Goal: Information Seeking & Learning: Learn about a topic

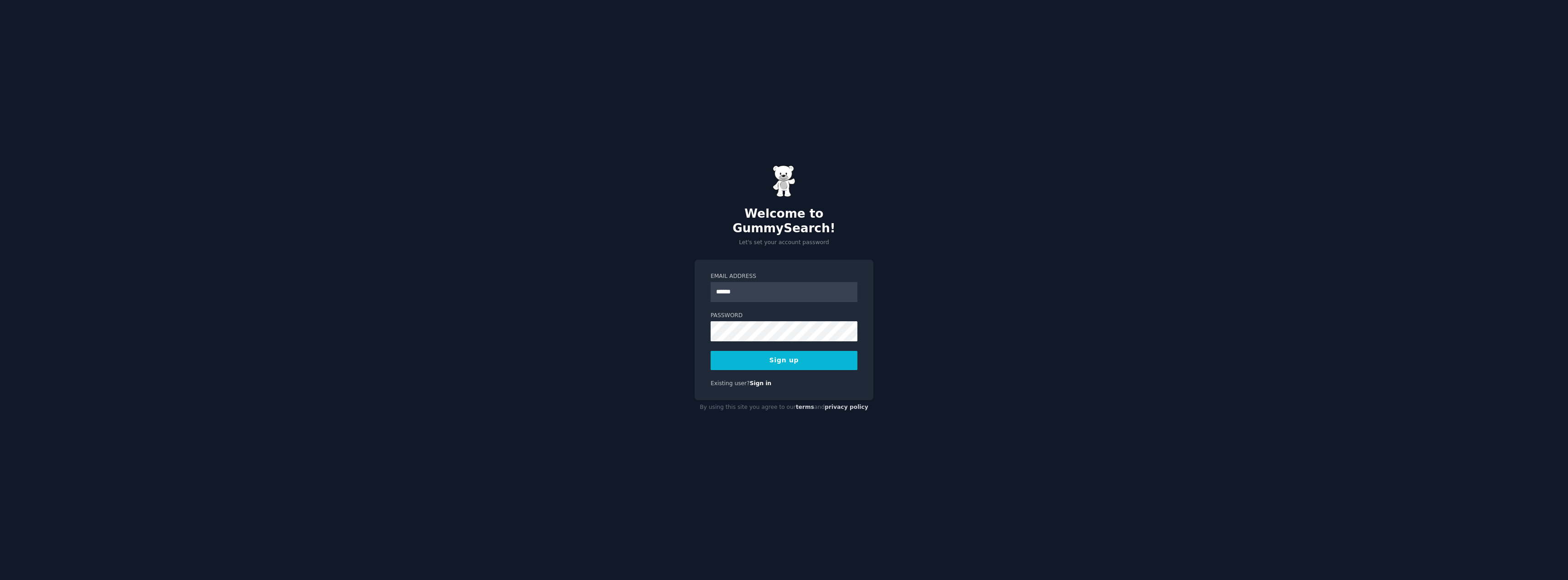
type input "**********"
drag, startPoint x: 812, startPoint y: 356, endPoint x: 826, endPoint y: 386, distance: 33.1
click at [812, 356] on button "Sign up" at bounding box center [784, 361] width 147 height 19
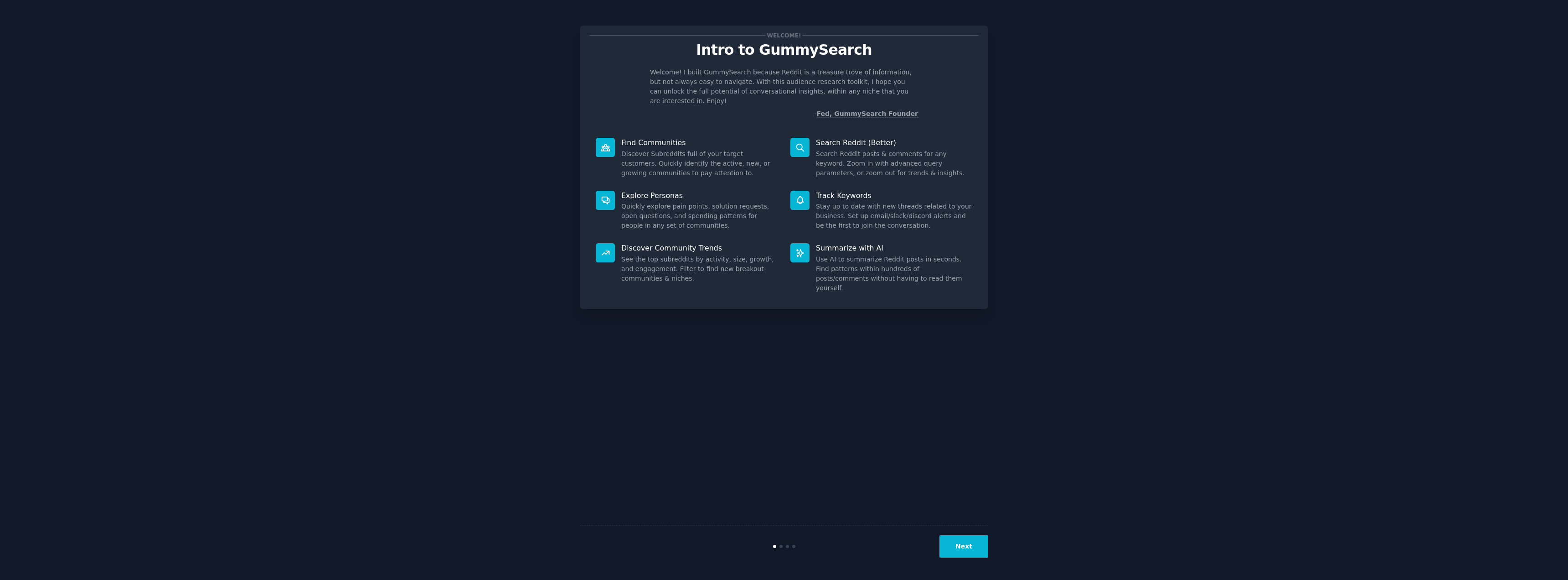
click at [966, 538] on button "Next" at bounding box center [964, 546] width 49 height 22
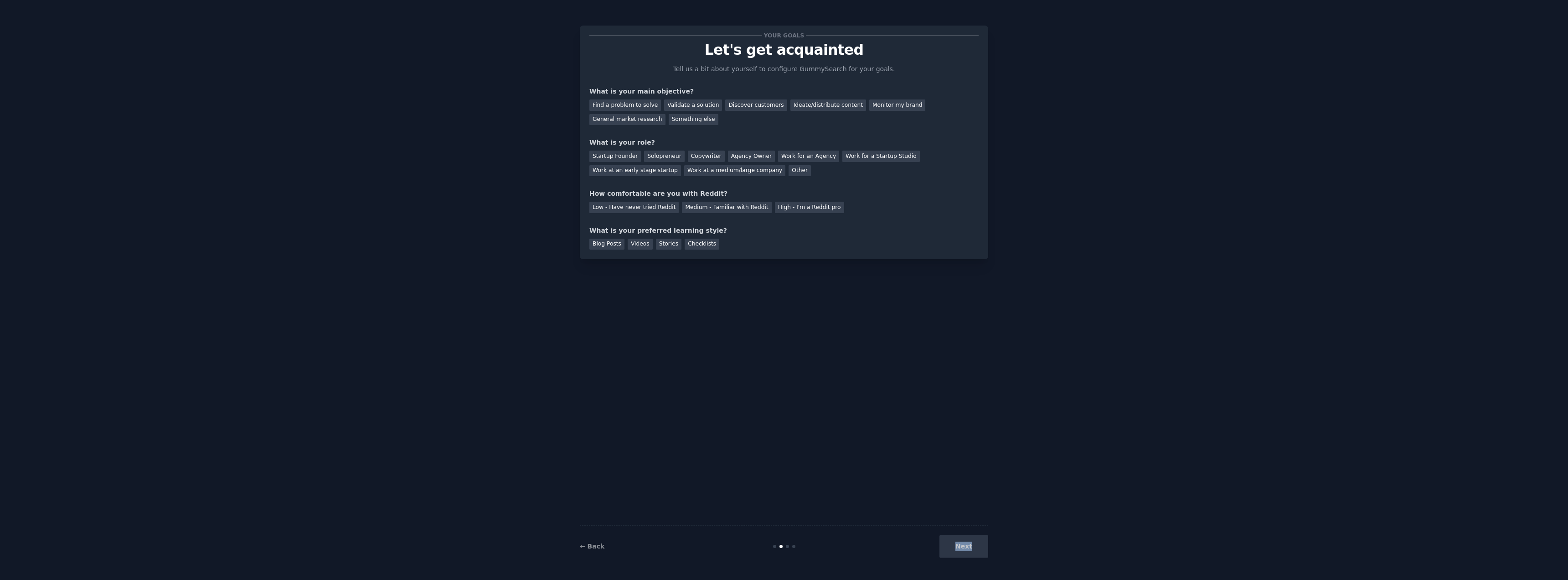
click at [966, 538] on div "Next" at bounding box center [920, 546] width 136 height 22
click at [941, 457] on div "Your goals Let's get acquainted Tell us a bit about yourself to configure Gummy…" at bounding box center [784, 290] width 409 height 554
click at [633, 105] on div "Find a problem to solve" at bounding box center [625, 105] width 72 height 12
click at [690, 108] on div "Validate a solution" at bounding box center [693, 105] width 58 height 12
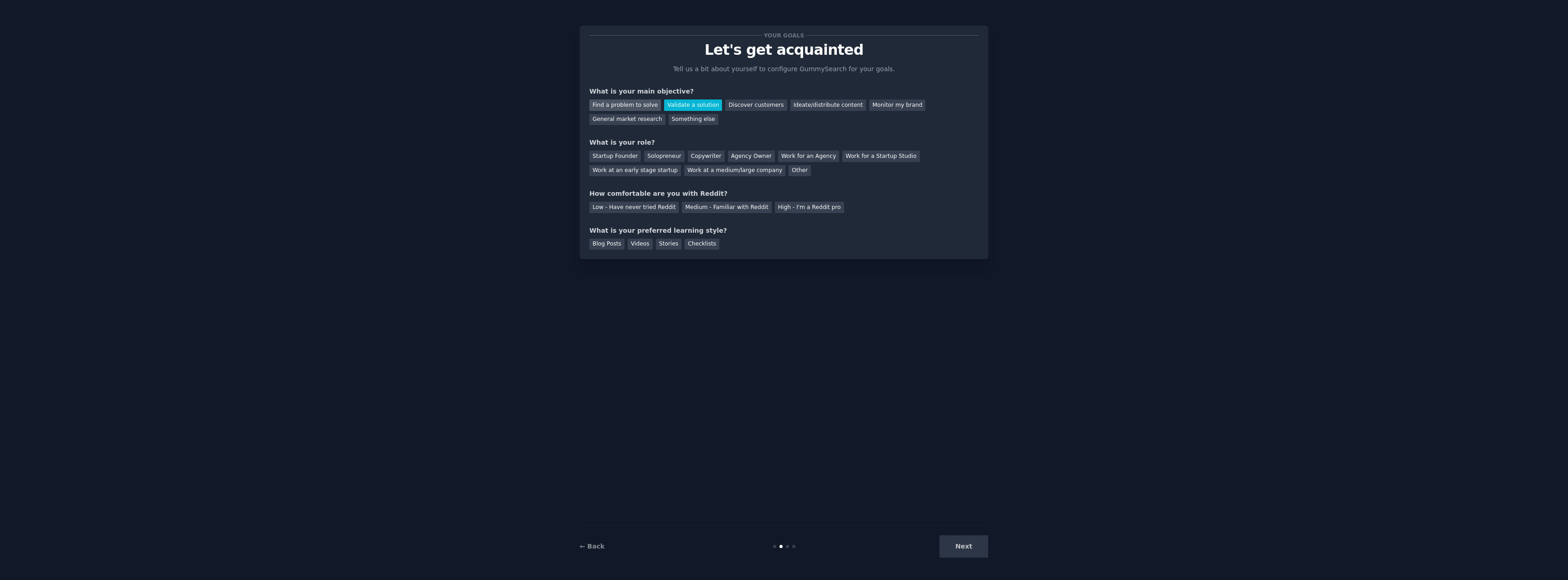
click at [620, 102] on div "Find a problem to solve" at bounding box center [625, 105] width 72 height 12
click at [614, 157] on div "Startup Founder" at bounding box center [615, 156] width 52 height 12
click at [810, 207] on div "High - I'm a Reddit pro" at bounding box center [810, 207] width 69 height 12
click at [610, 243] on div "Blog Posts" at bounding box center [607, 244] width 35 height 12
click at [956, 537] on button "Next" at bounding box center [964, 546] width 49 height 22
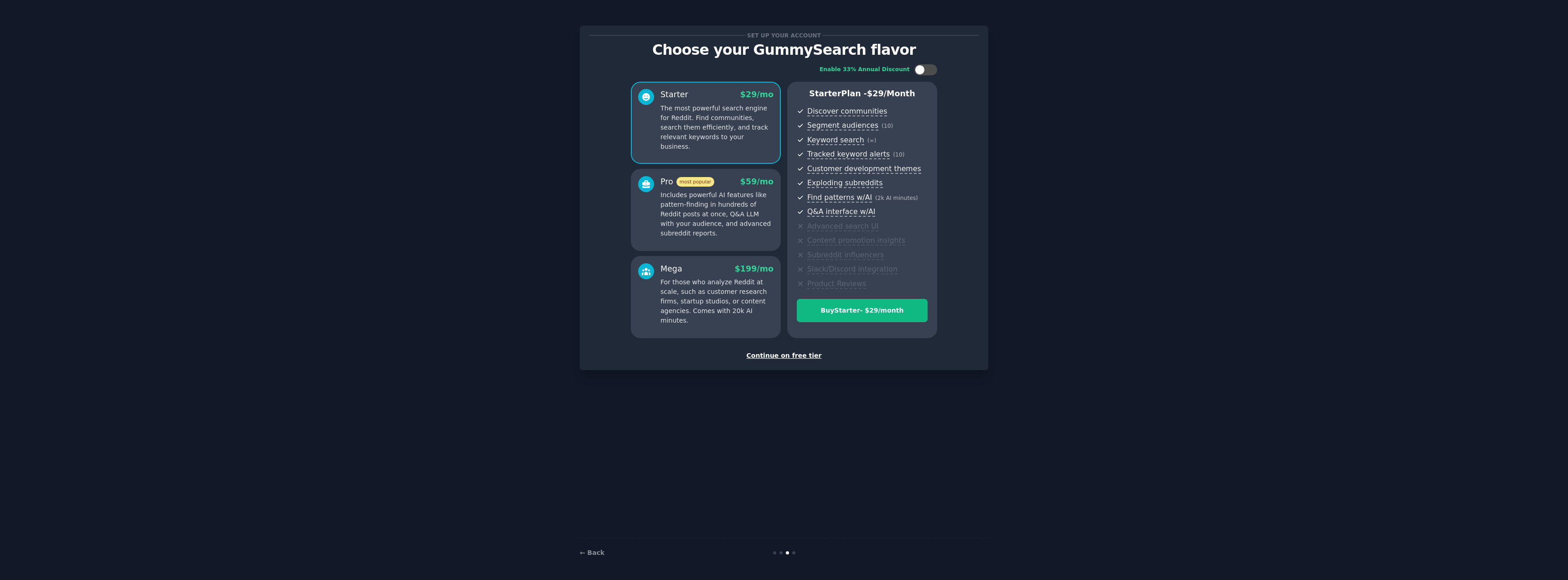
click at [802, 356] on div "Continue on free tier" at bounding box center [784, 356] width 390 height 10
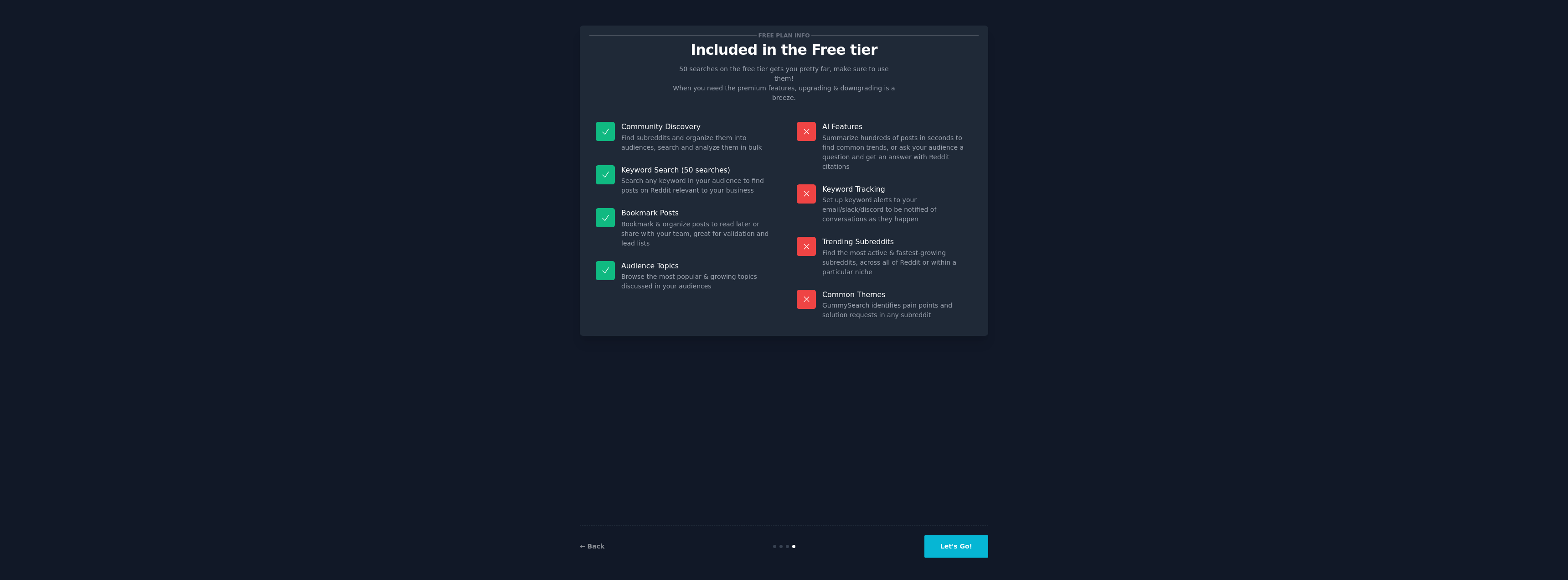
click at [973, 547] on button "Let's Go!" at bounding box center [956, 546] width 64 height 22
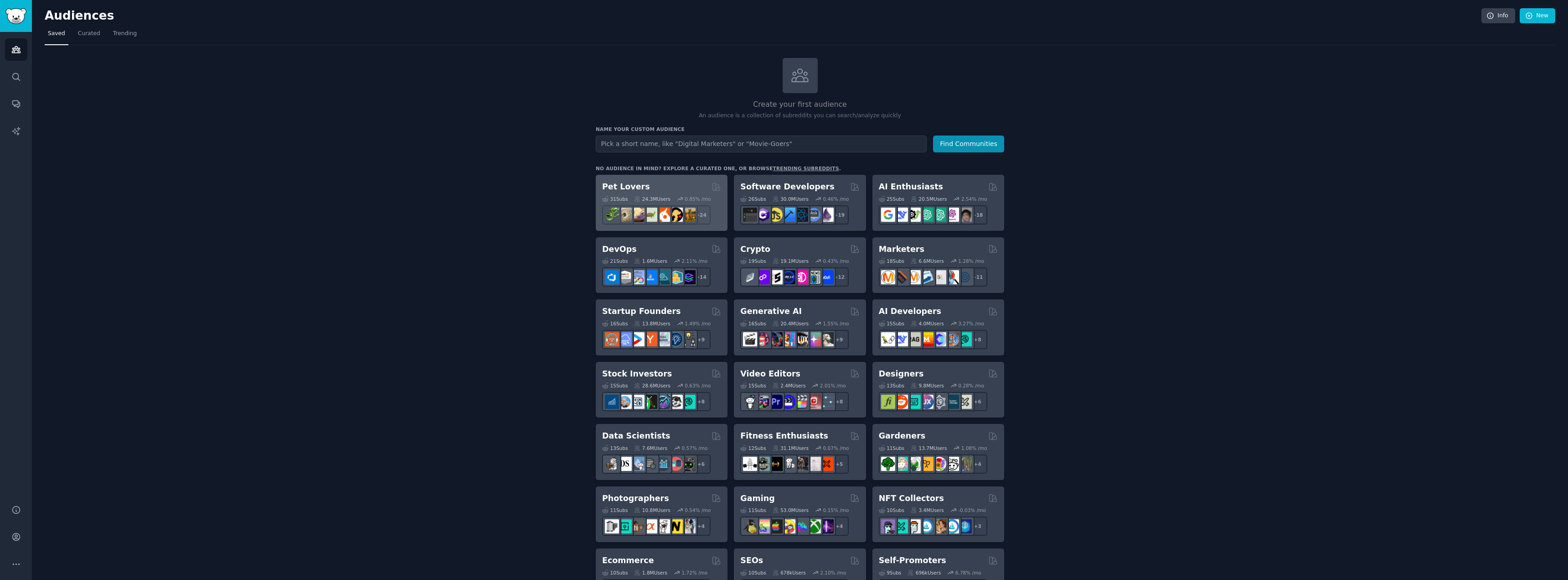
click at [614, 191] on h2 "Pet Lovers" at bounding box center [626, 187] width 48 height 12
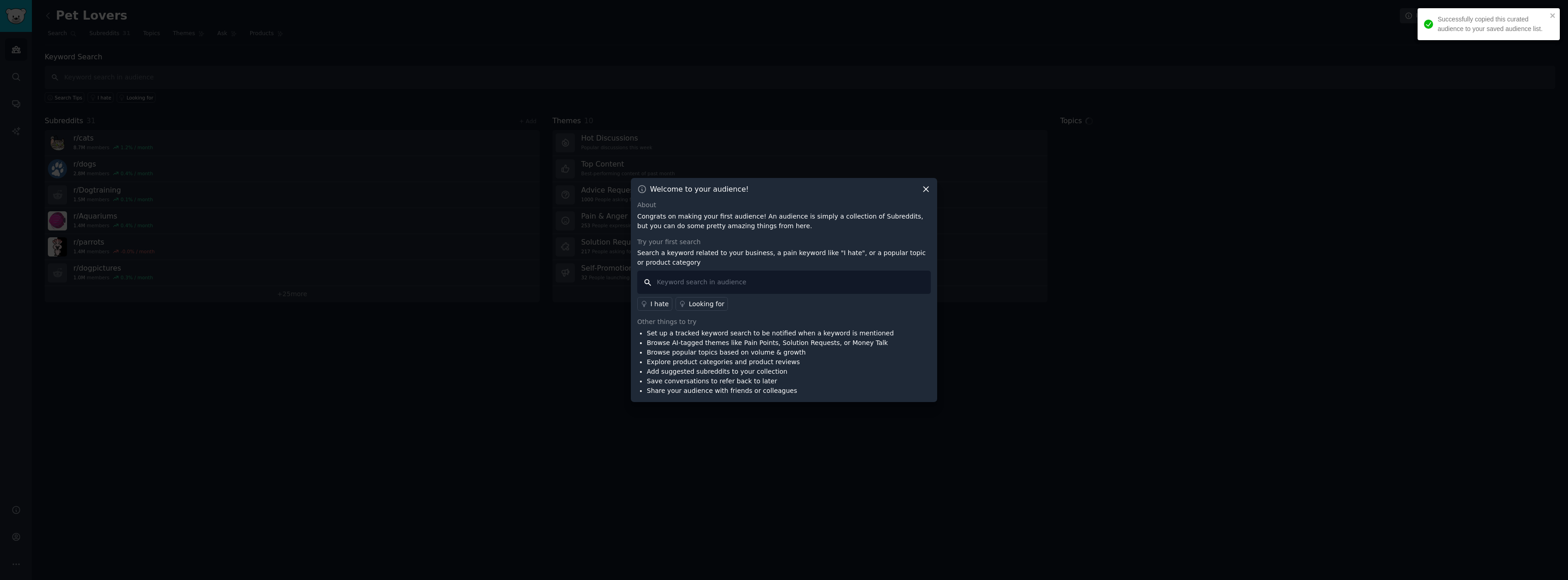
click at [702, 288] on input "text" at bounding box center [784, 282] width 294 height 23
click at [924, 190] on icon at bounding box center [926, 189] width 10 height 10
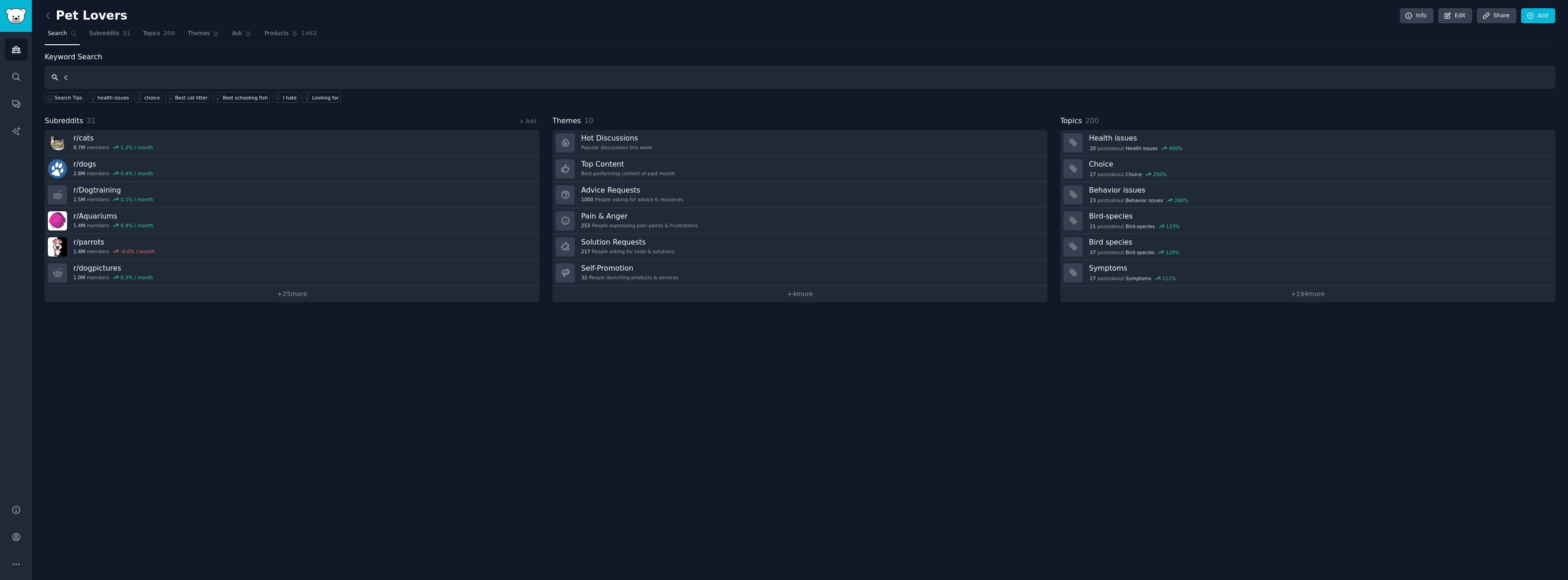
type input "cl"
click at [93, 34] on span "Subreddits" at bounding box center [104, 34] width 30 height 8
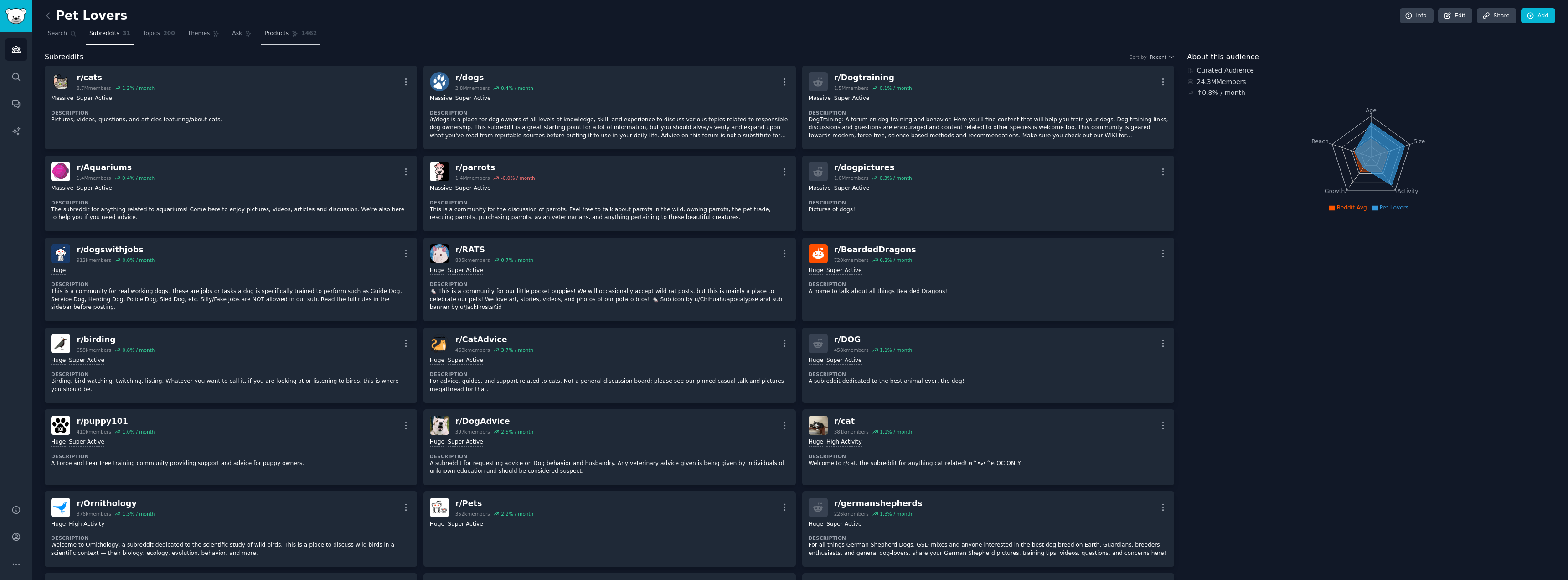
click at [285, 35] on link "Products 1462" at bounding box center [290, 35] width 59 height 18
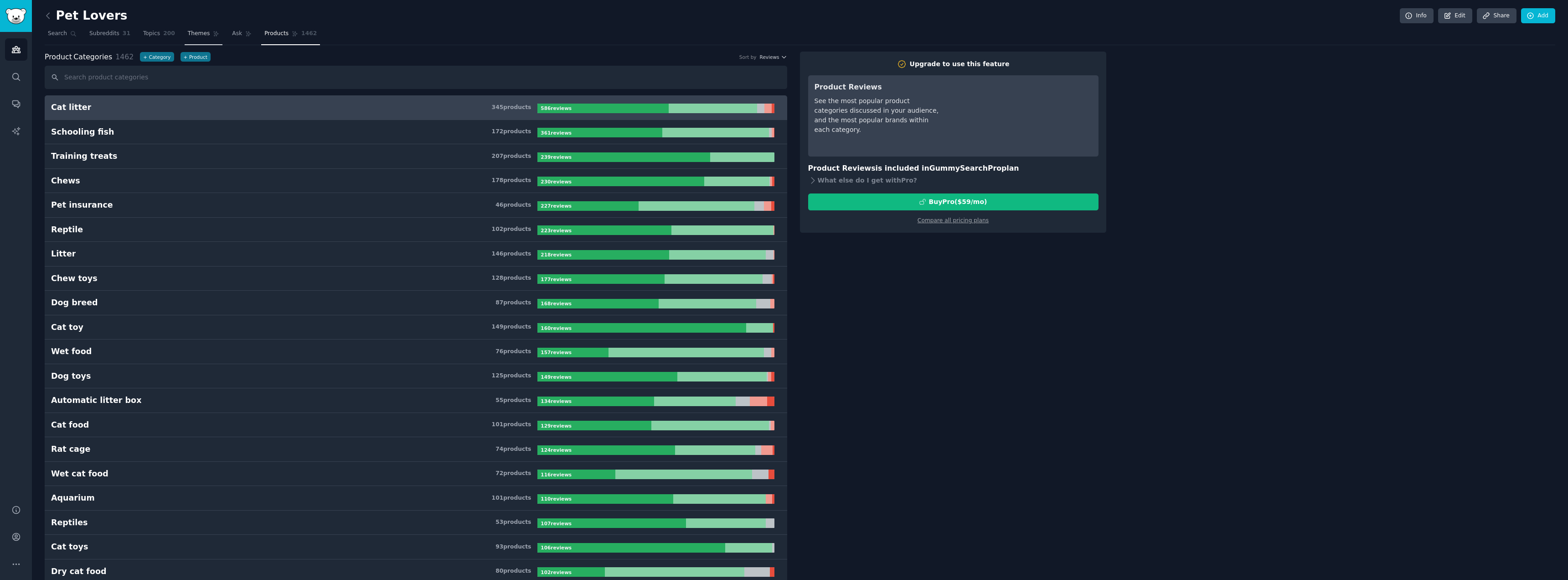
click at [193, 36] on span "Themes" at bounding box center [199, 34] width 22 height 8
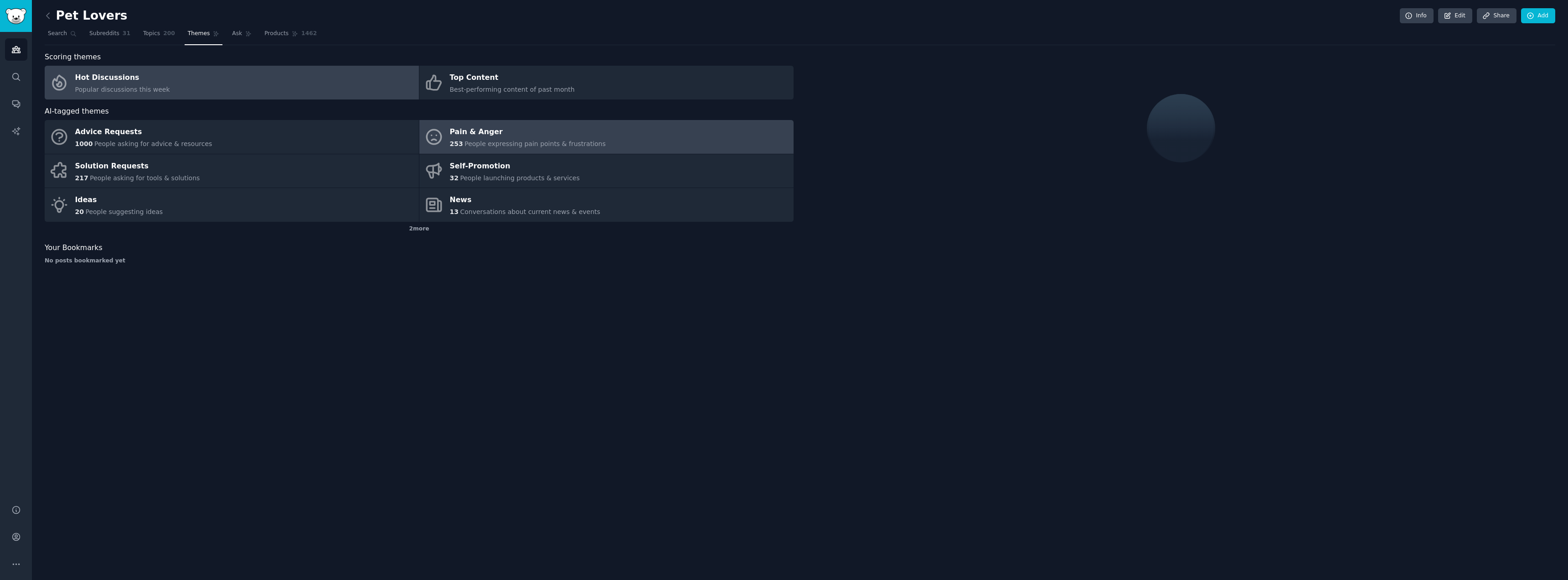
click at [494, 147] on span "People expressing pain points & frustrations" at bounding box center [535, 143] width 141 height 7
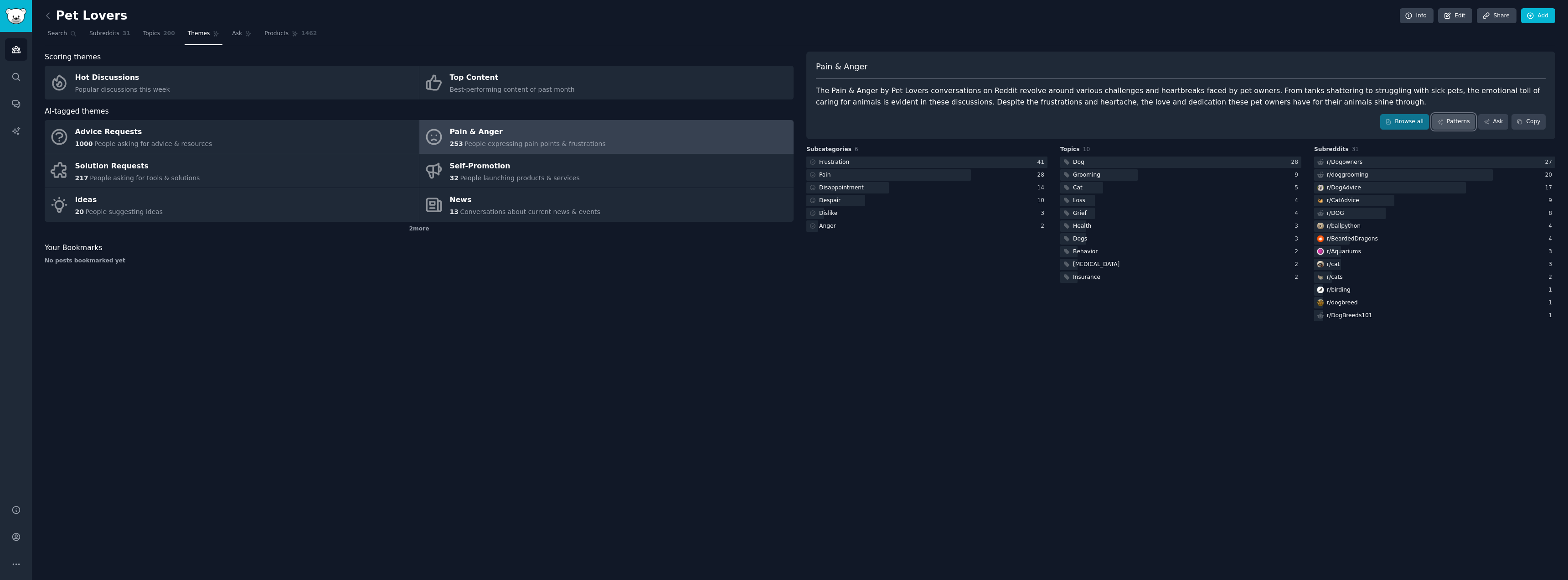
click at [1459, 119] on link "Patterns" at bounding box center [1454, 121] width 43 height 16
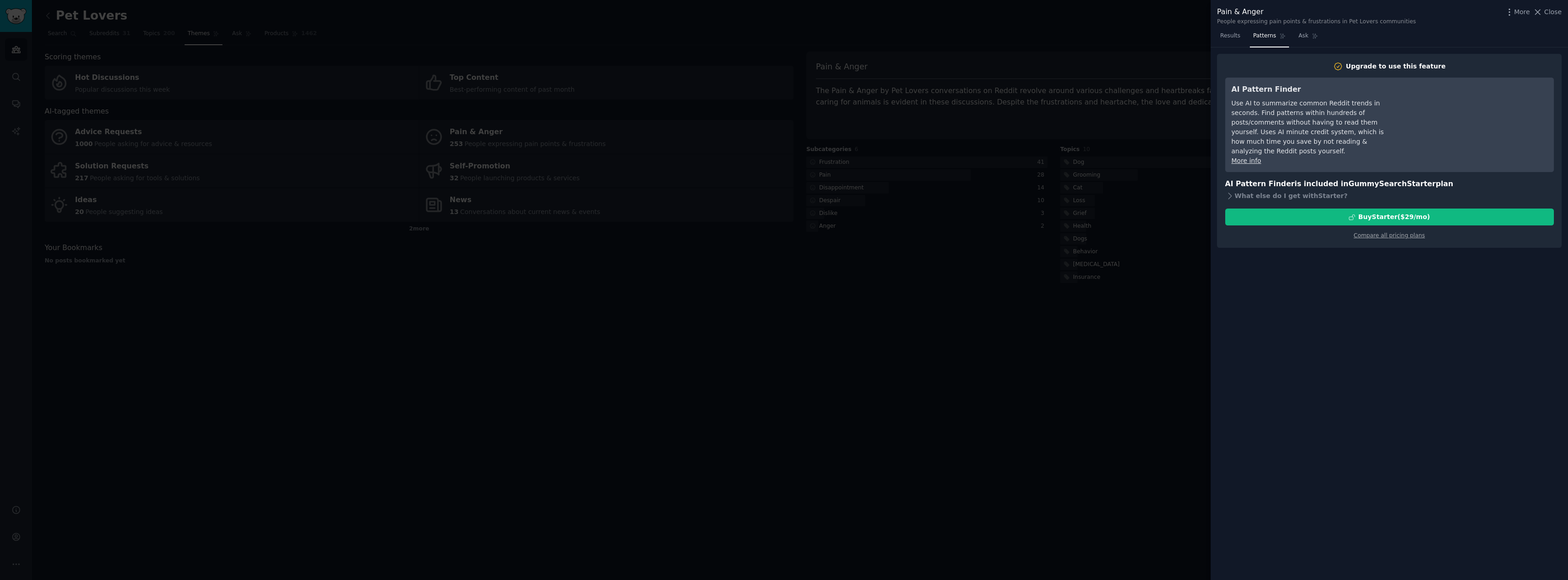
click at [1125, 341] on div at bounding box center [784, 290] width 1568 height 580
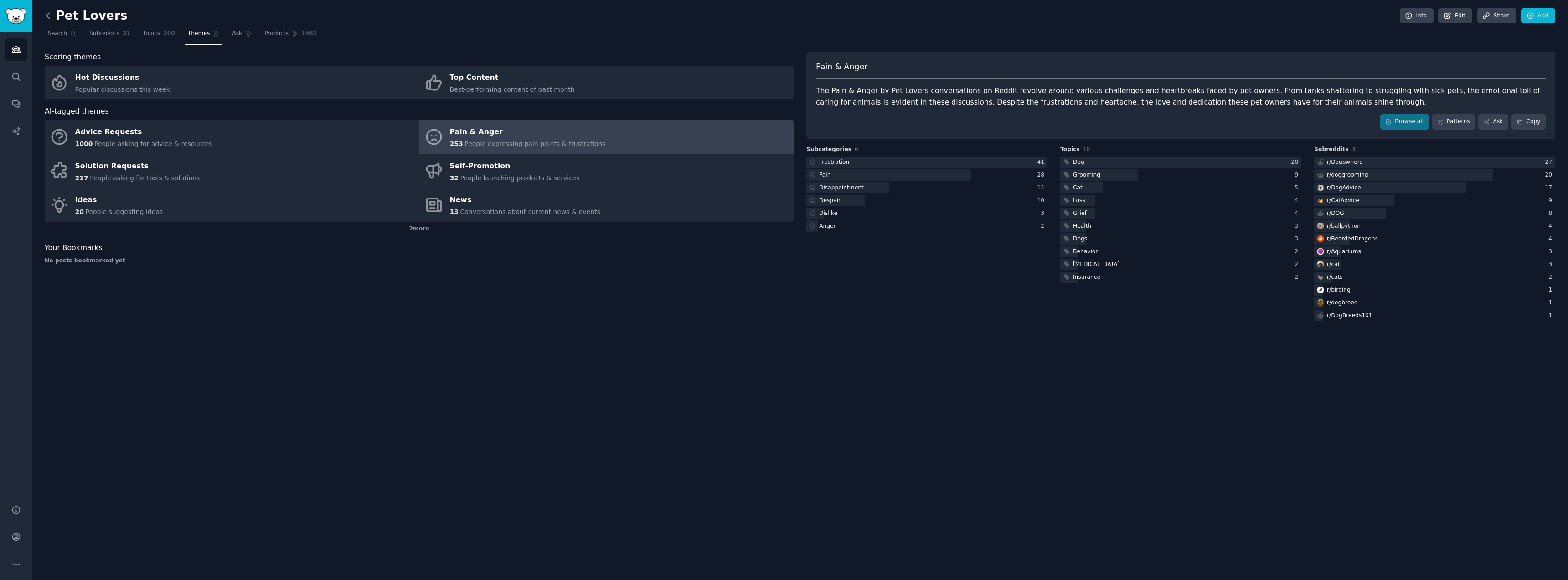
click at [49, 15] on icon at bounding box center [48, 16] width 10 height 10
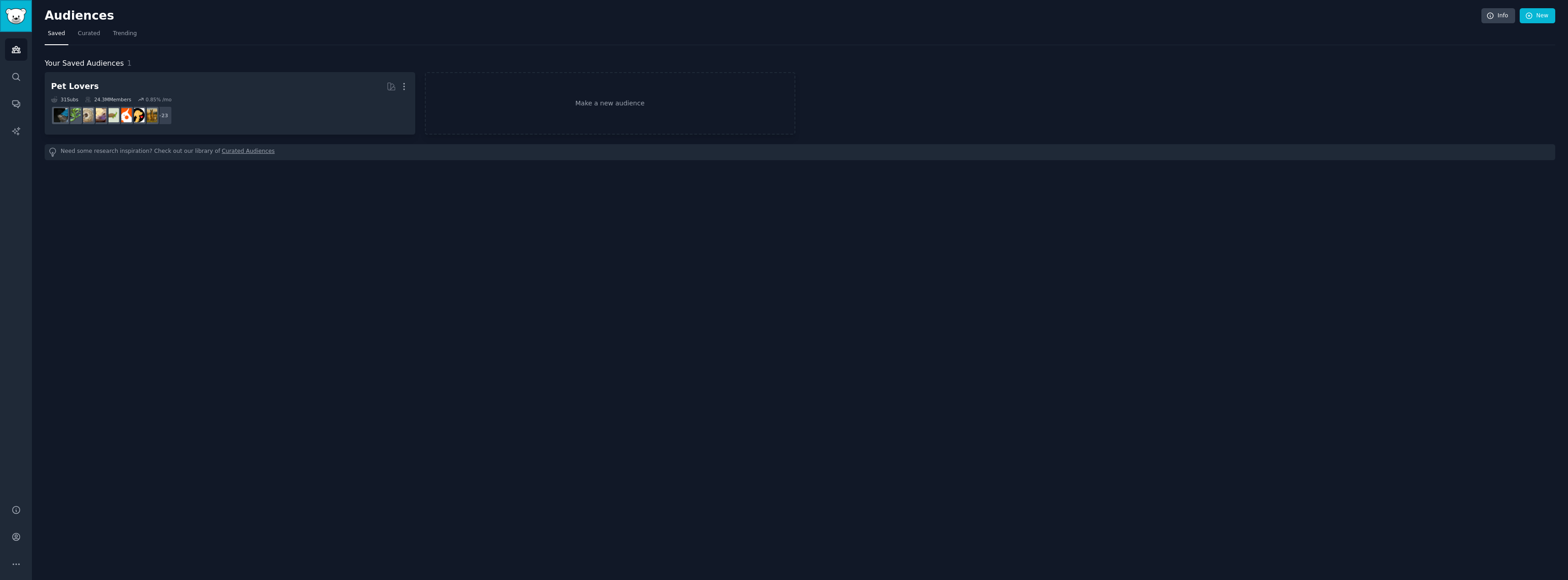
click at [12, 10] on img "Sidebar" at bounding box center [16, 16] width 21 height 16
click at [16, 12] on img "Sidebar" at bounding box center [16, 16] width 21 height 16
click at [16, 52] on icon "Sidebar" at bounding box center [16, 50] width 10 height 10
click at [13, 16] on img "Sidebar" at bounding box center [16, 16] width 21 height 16
click at [25, 76] on link "Search" at bounding box center [16, 76] width 22 height 22
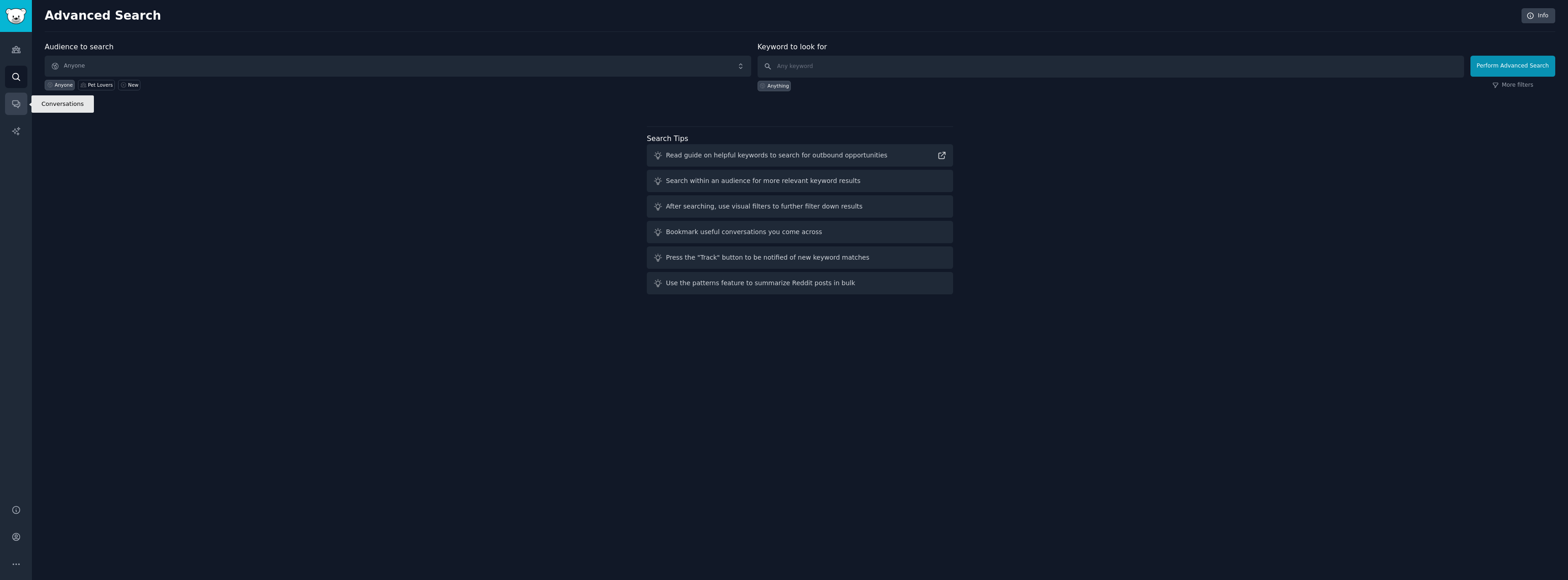
click at [25, 108] on link "Conversations" at bounding box center [16, 104] width 22 height 22
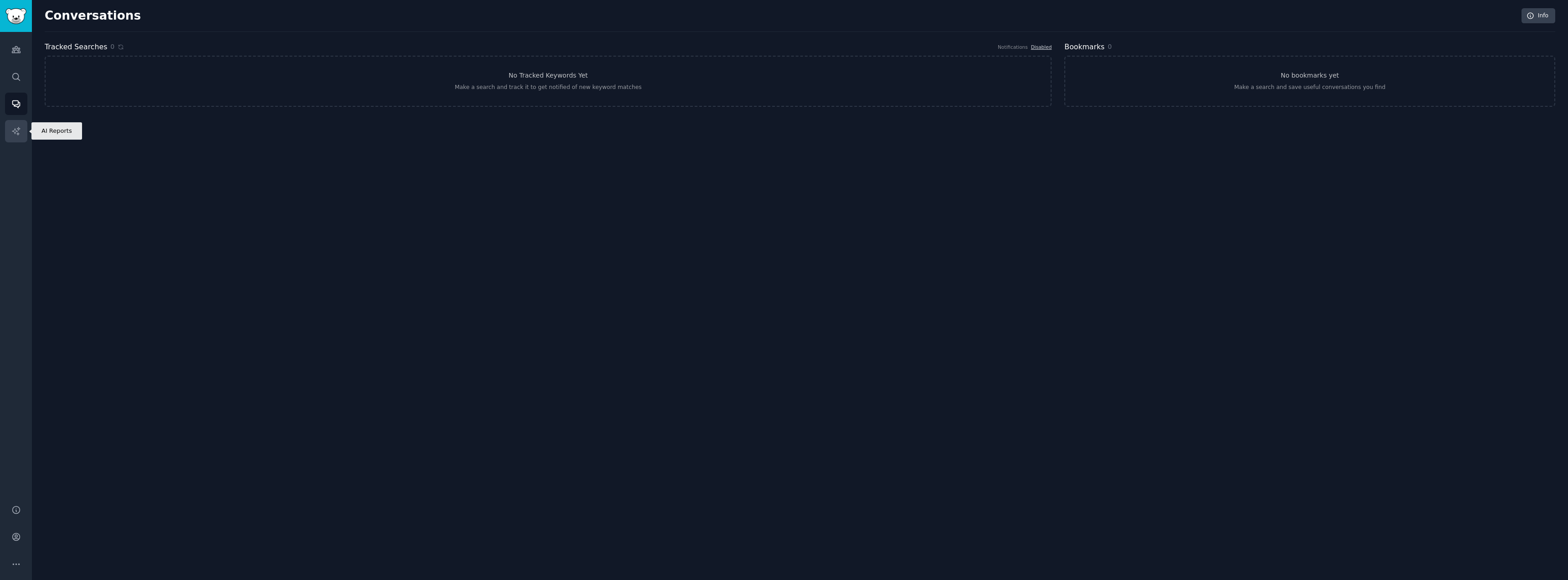
click at [18, 129] on icon "Sidebar" at bounding box center [16, 131] width 10 height 10
click at [19, 47] on icon "Sidebar" at bounding box center [16, 50] width 10 height 10
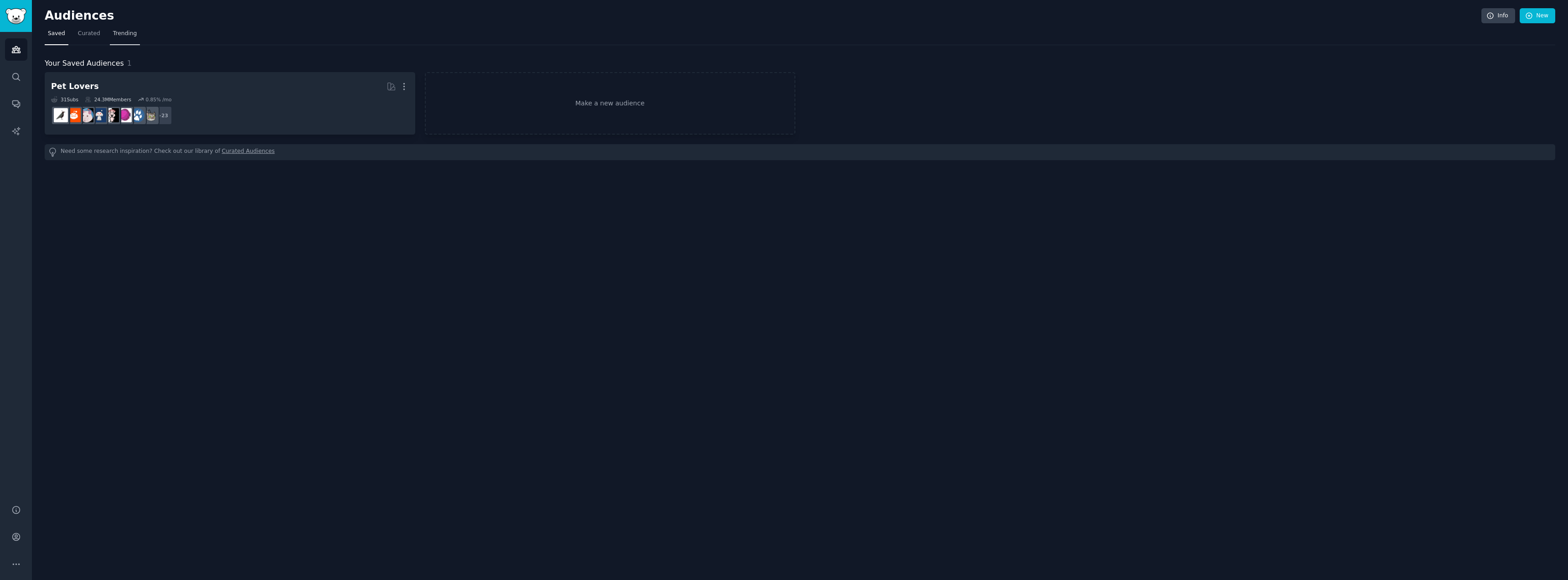
click at [121, 35] on span "Trending" at bounding box center [125, 34] width 24 height 8
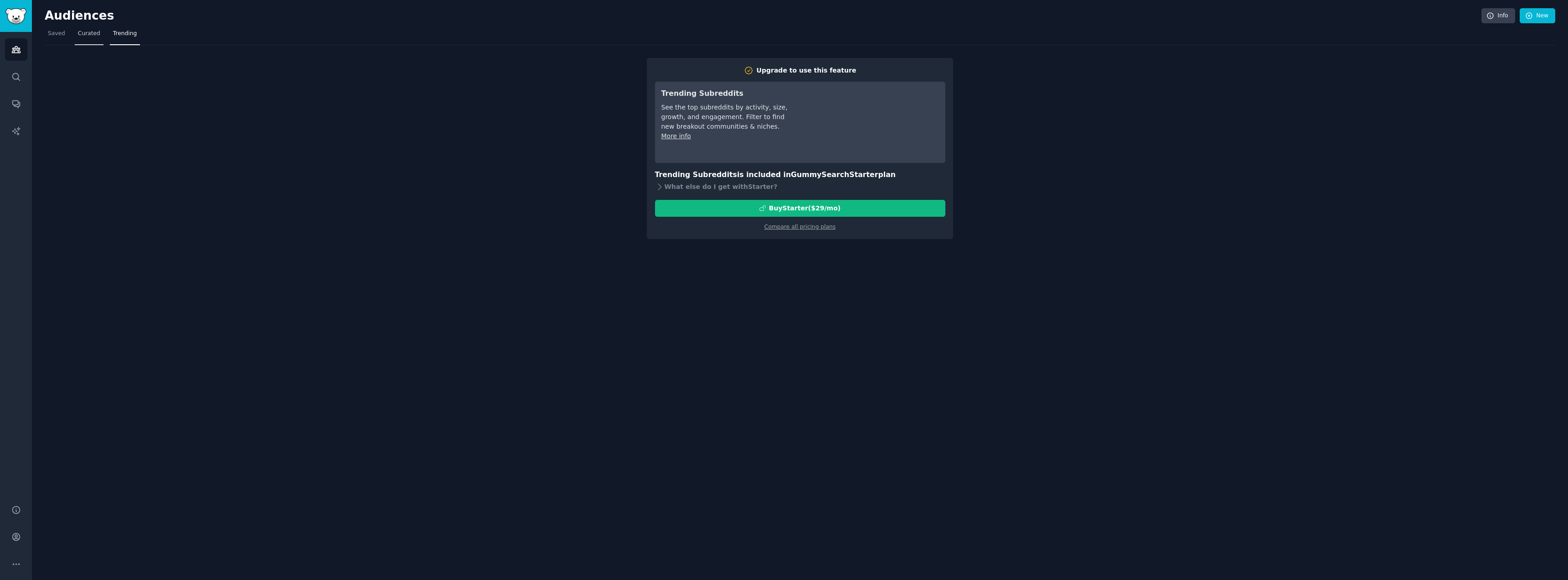
click at [91, 38] on link "Curated" at bounding box center [89, 35] width 29 height 18
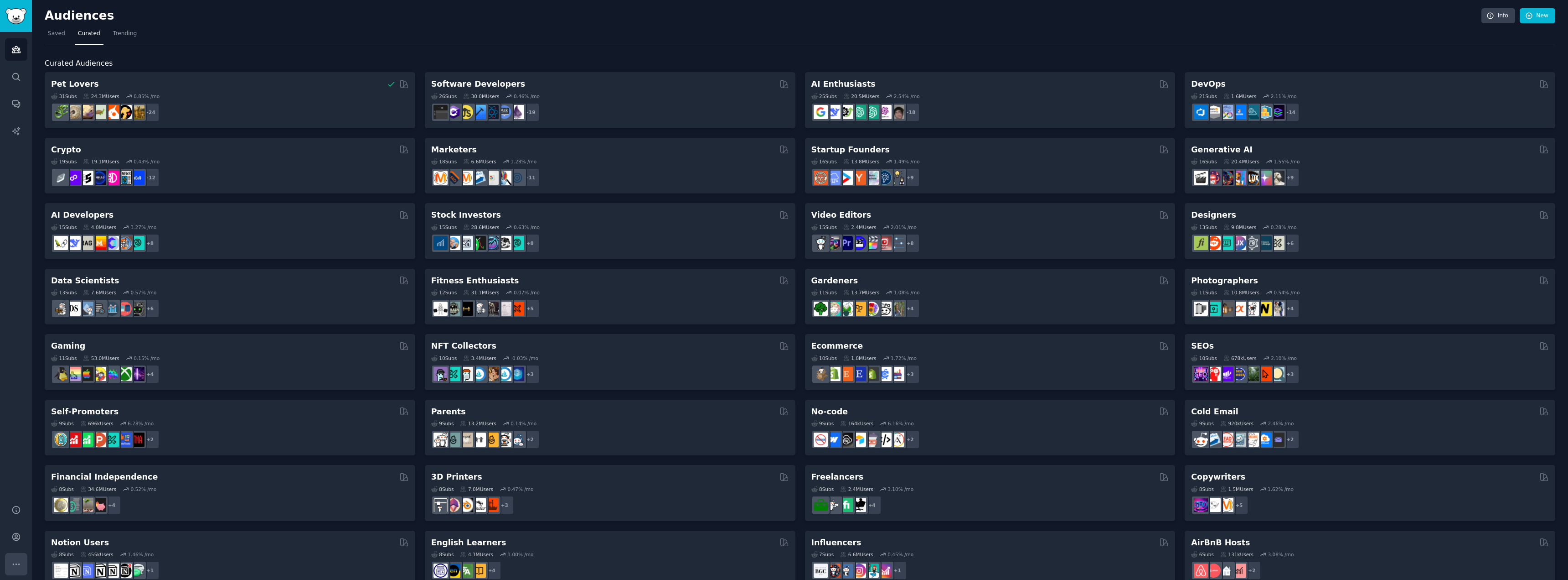
click at [24, 563] on button "More" at bounding box center [16, 564] width 22 height 22
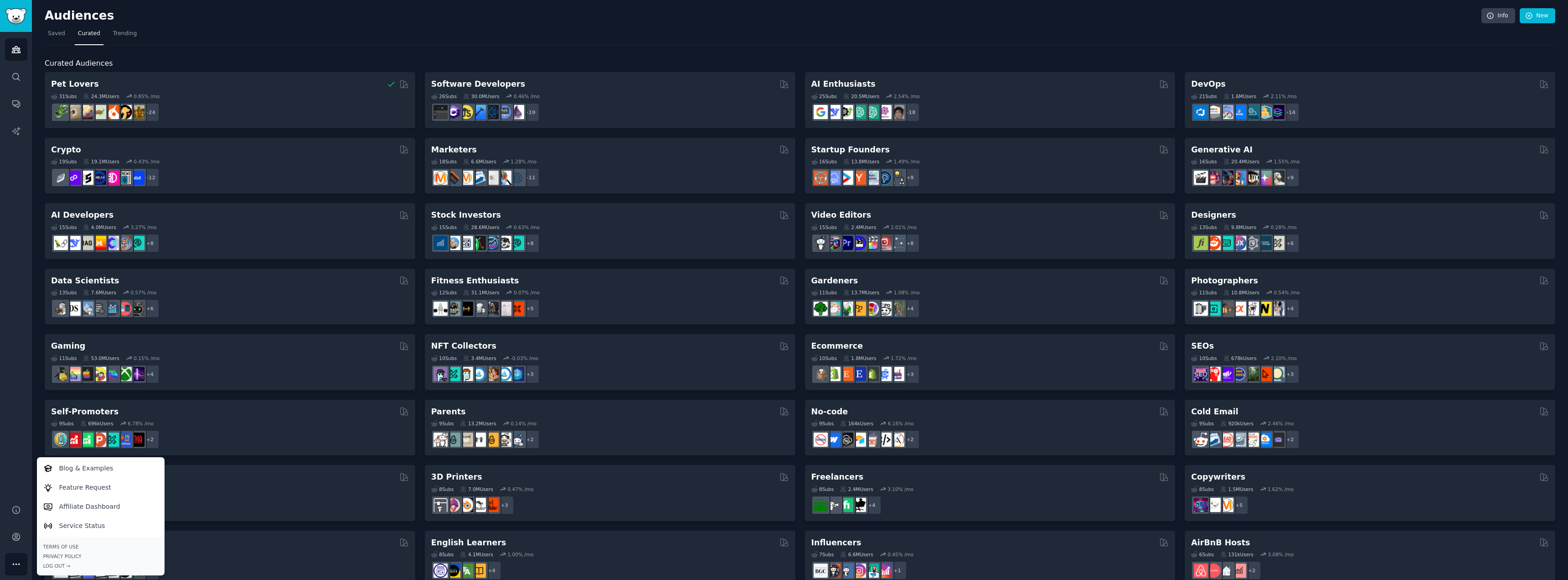
click at [24, 563] on button "More" at bounding box center [16, 564] width 22 height 22
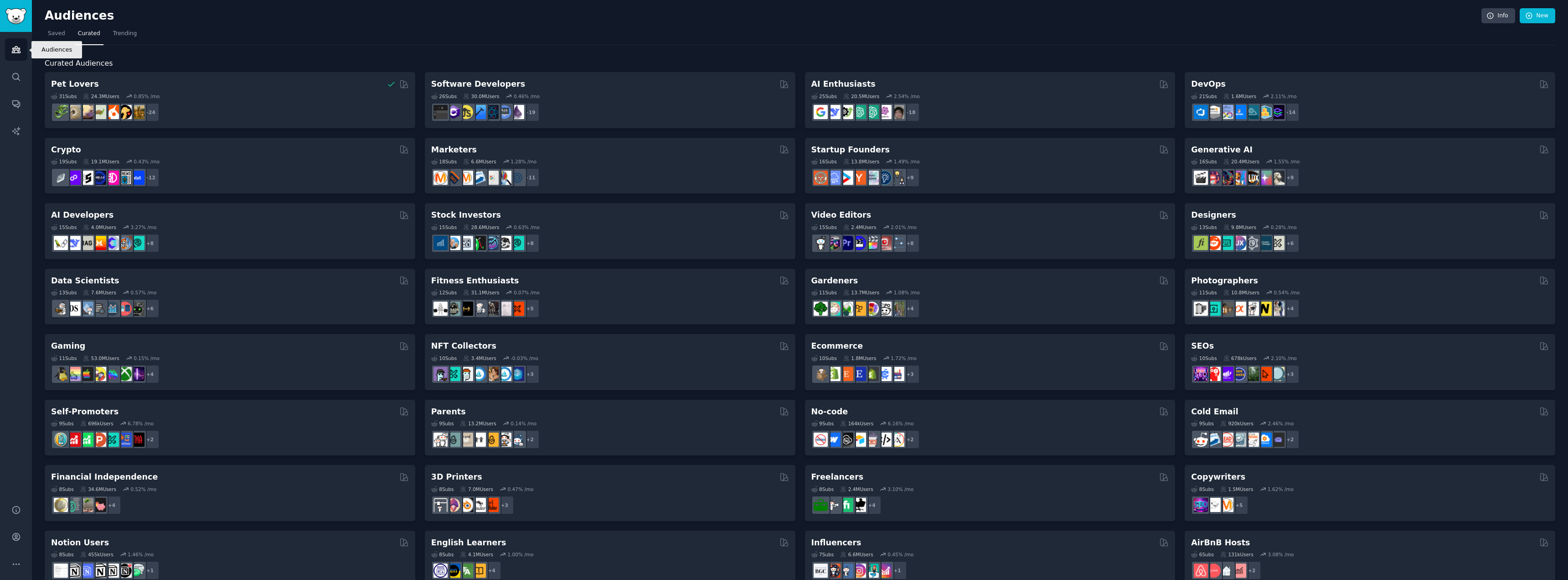
click at [18, 54] on icon "Sidebar" at bounding box center [16, 50] width 10 height 10
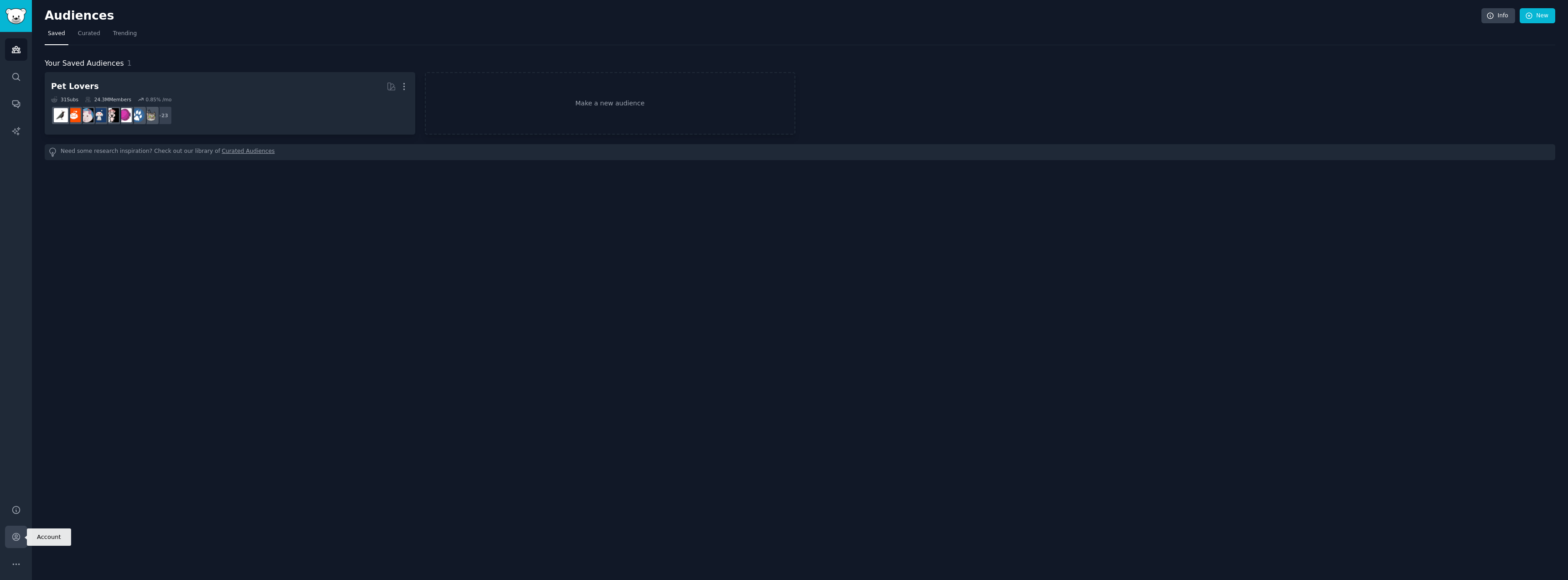
click at [16, 536] on icon "Sidebar" at bounding box center [16, 536] width 10 height 10
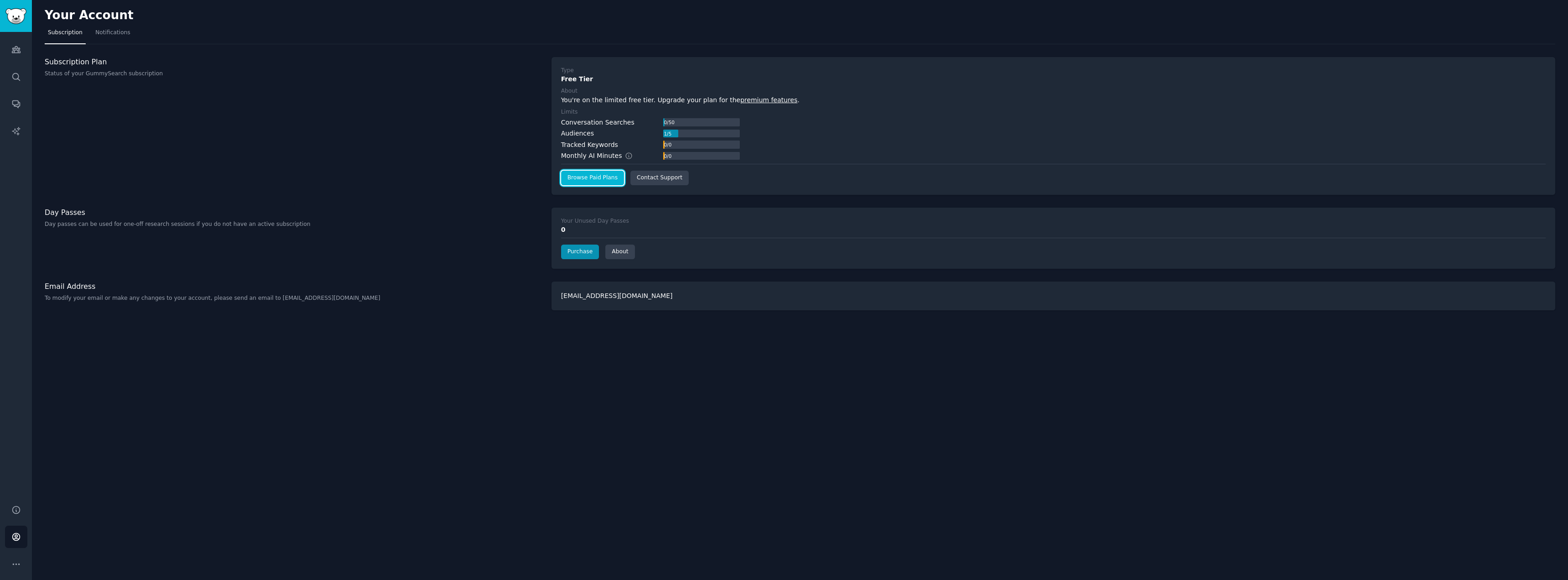
click at [590, 179] on link "Browse Paid Plans" at bounding box center [593, 177] width 63 height 14
click at [8, 55] on link "Audiences" at bounding box center [16, 49] width 22 height 22
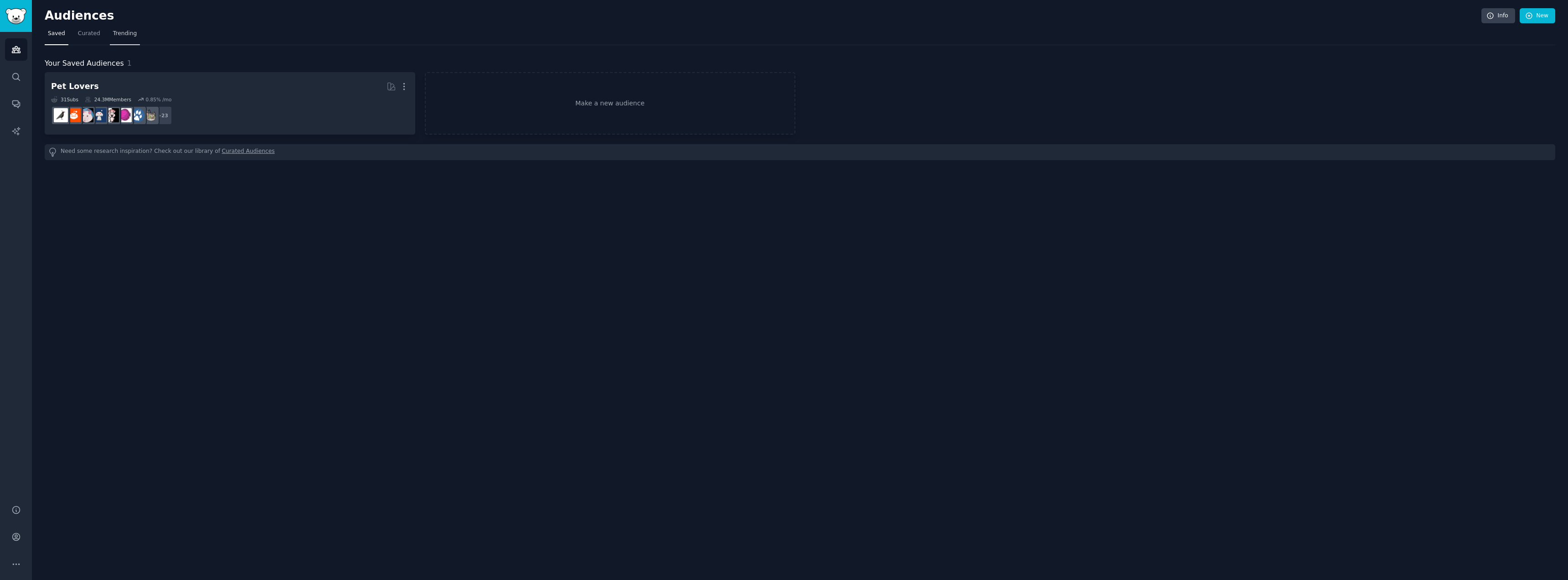
click at [119, 35] on span "Trending" at bounding box center [125, 34] width 24 height 8
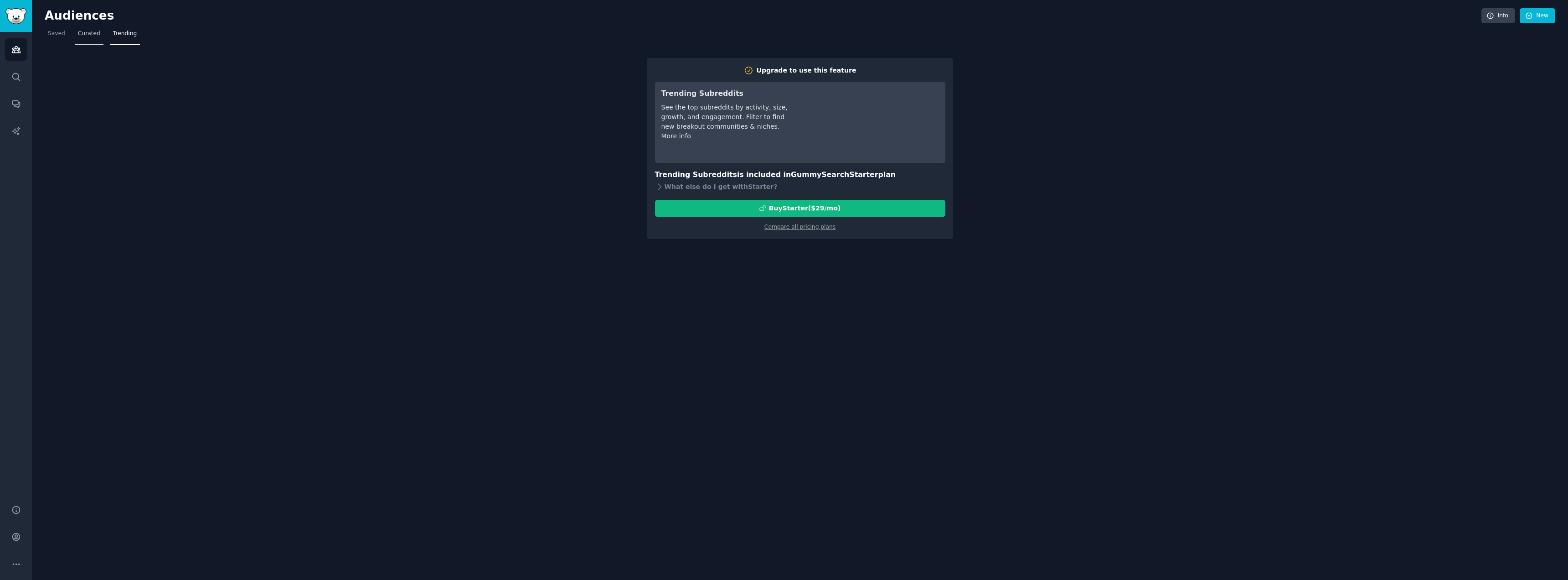
click at [91, 37] on span "Curated" at bounding box center [89, 34] width 22 height 8
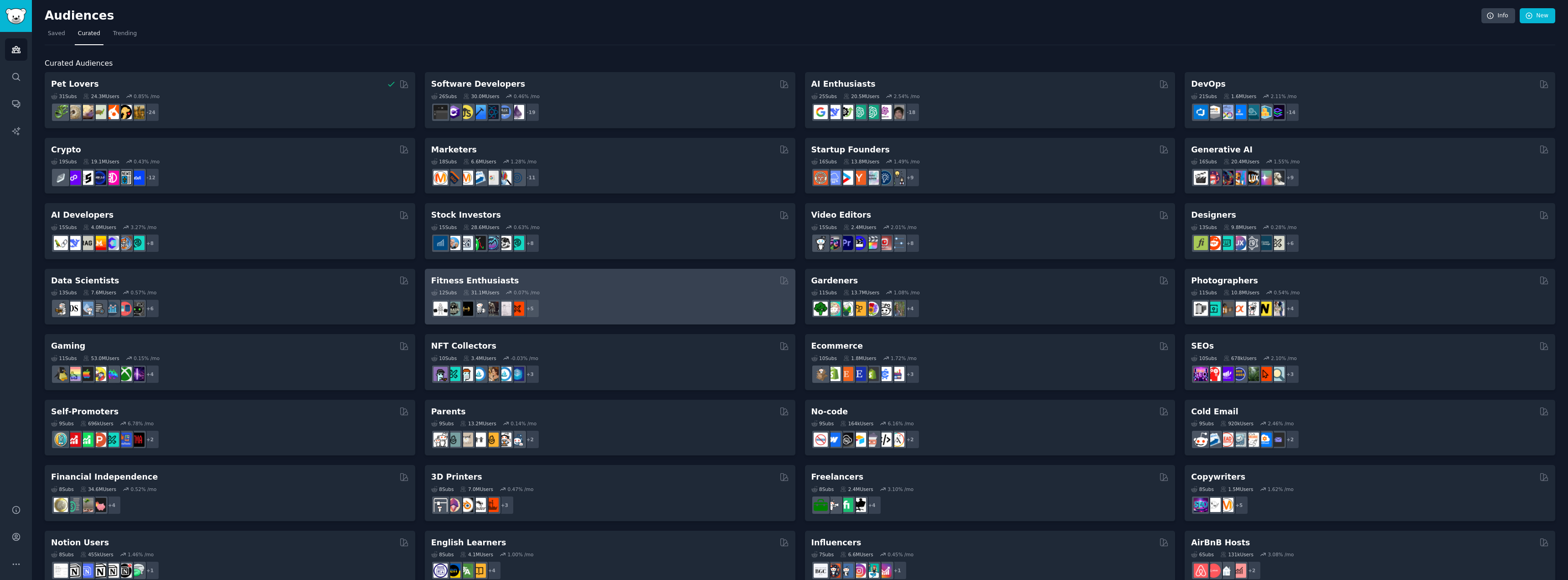
click at [445, 294] on div "12 Sub s" at bounding box center [443, 292] width 25 height 6
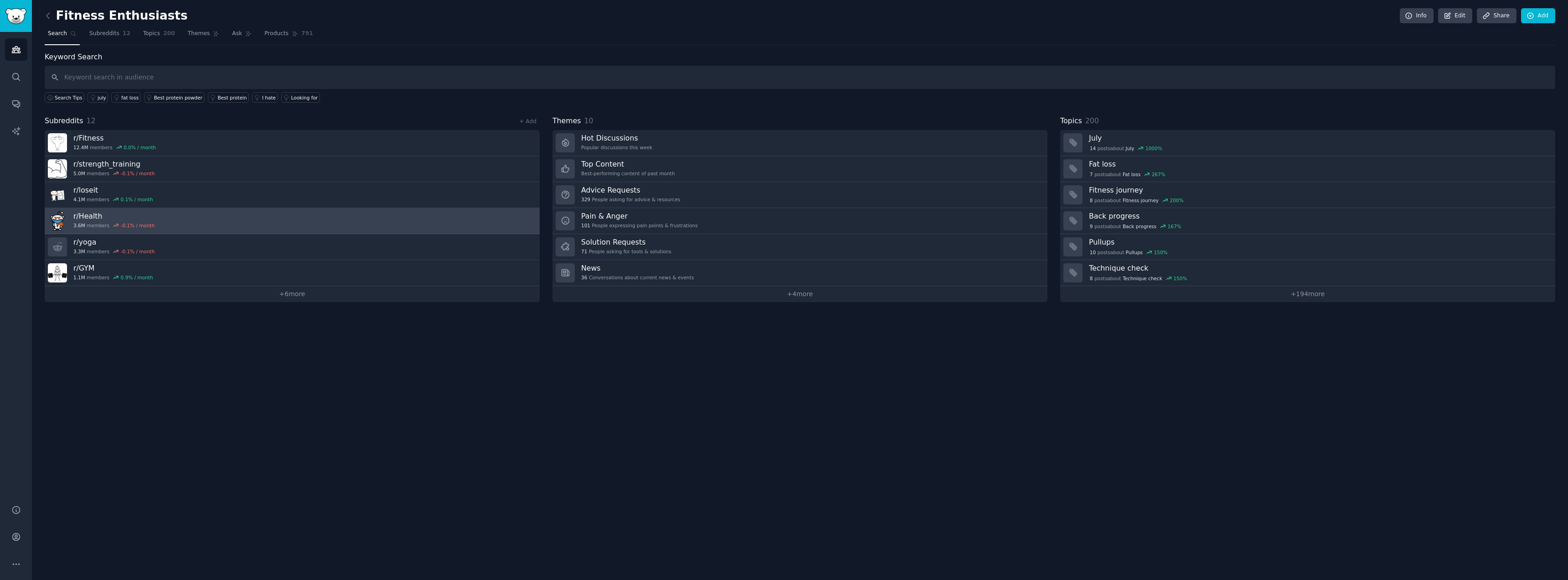
click at [86, 217] on h3 "r/ Health" at bounding box center [114, 216] width 81 height 10
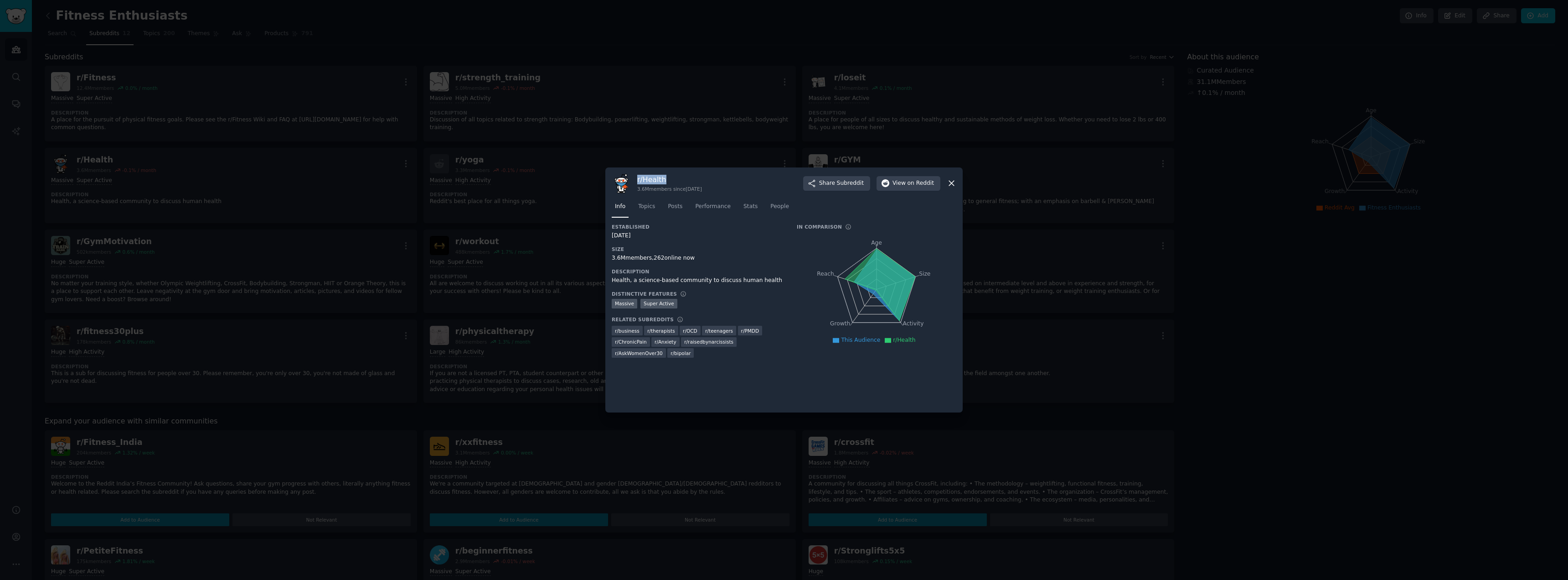
drag, startPoint x: 674, startPoint y: 180, endPoint x: 638, endPoint y: 183, distance: 36.1
click at [638, 183] on h3 "r/ Health" at bounding box center [670, 179] width 65 height 10
copy h3 "r/ Health"
click at [953, 184] on icon at bounding box center [952, 183] width 10 height 10
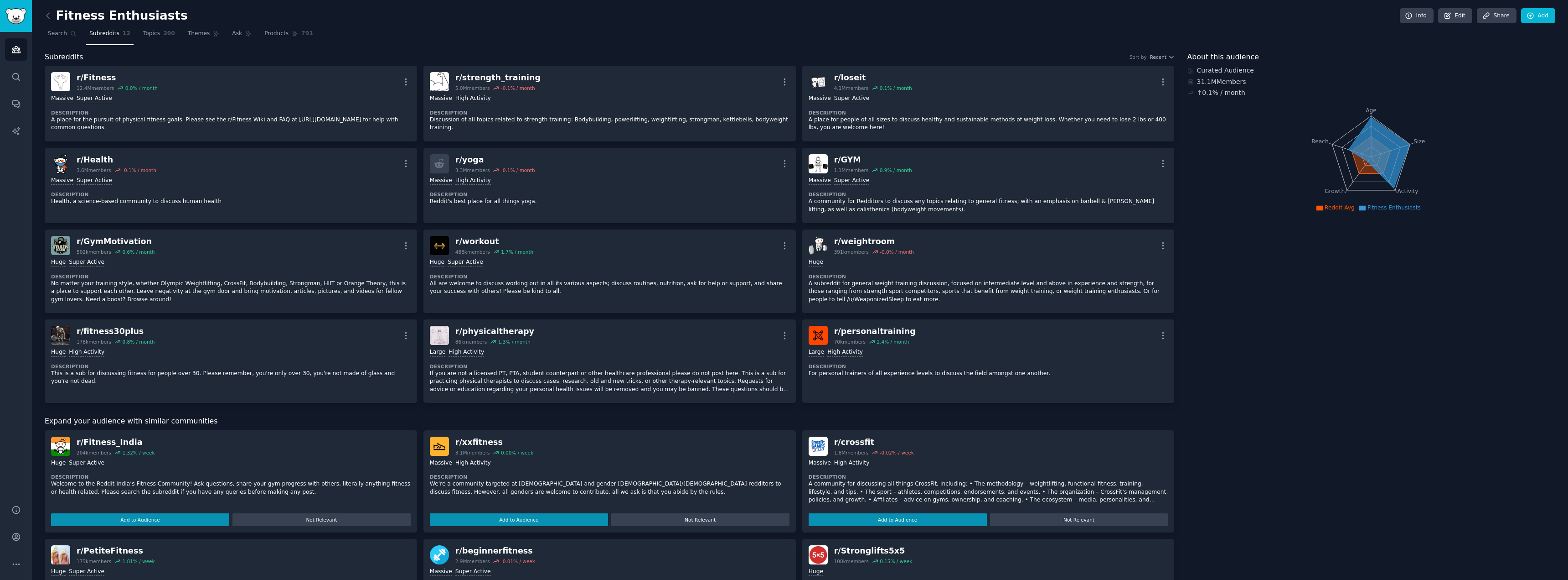
click at [43, 16] on div "Fitness Enthusiasts Info Edit Share Add Search Subreddits 12 Topics 200 Themes …" at bounding box center [800, 436] width 1536 height 871
click at [48, 16] on icon at bounding box center [48, 16] width 10 height 10
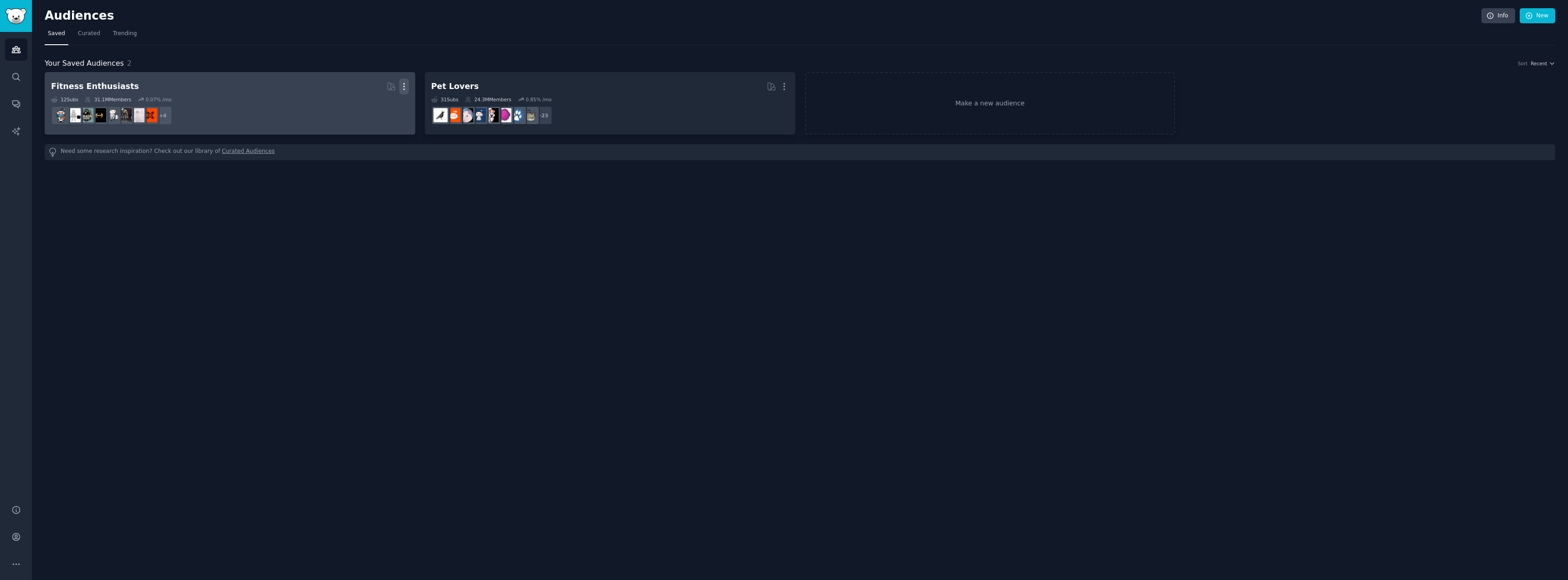
click at [406, 83] on icon "button" at bounding box center [404, 87] width 10 height 10
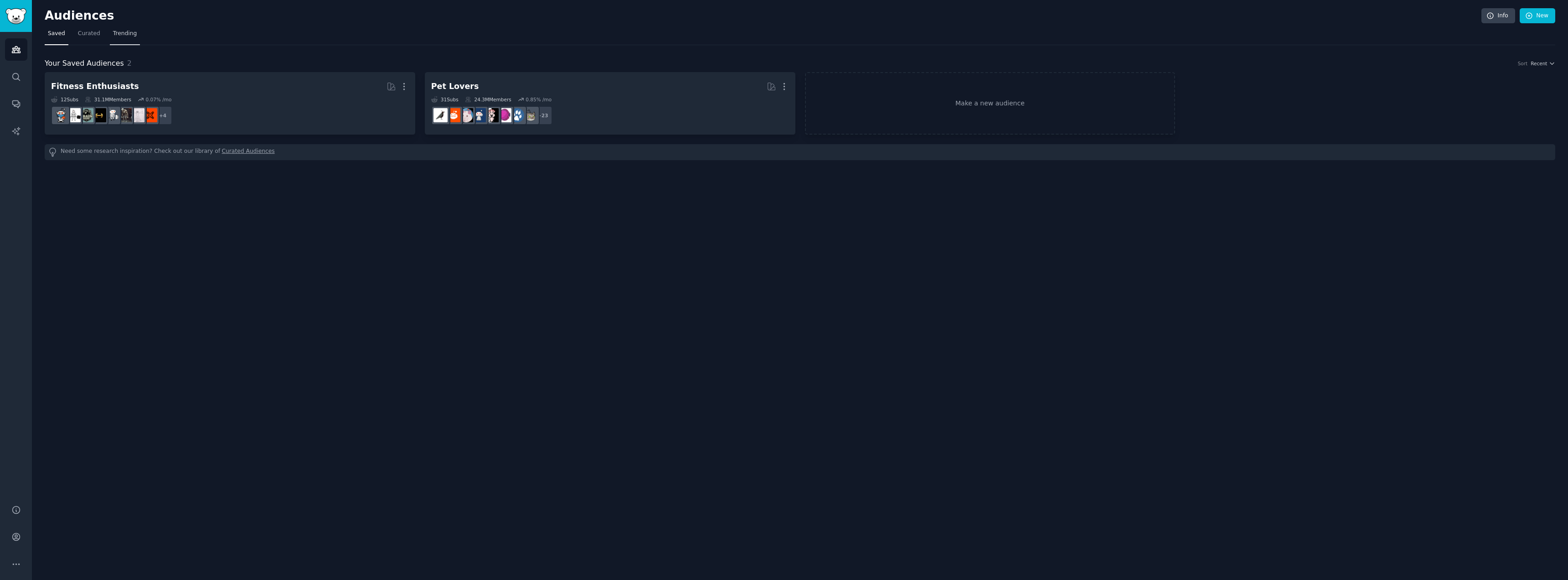
click at [116, 38] on link "Trending" at bounding box center [125, 35] width 30 height 18
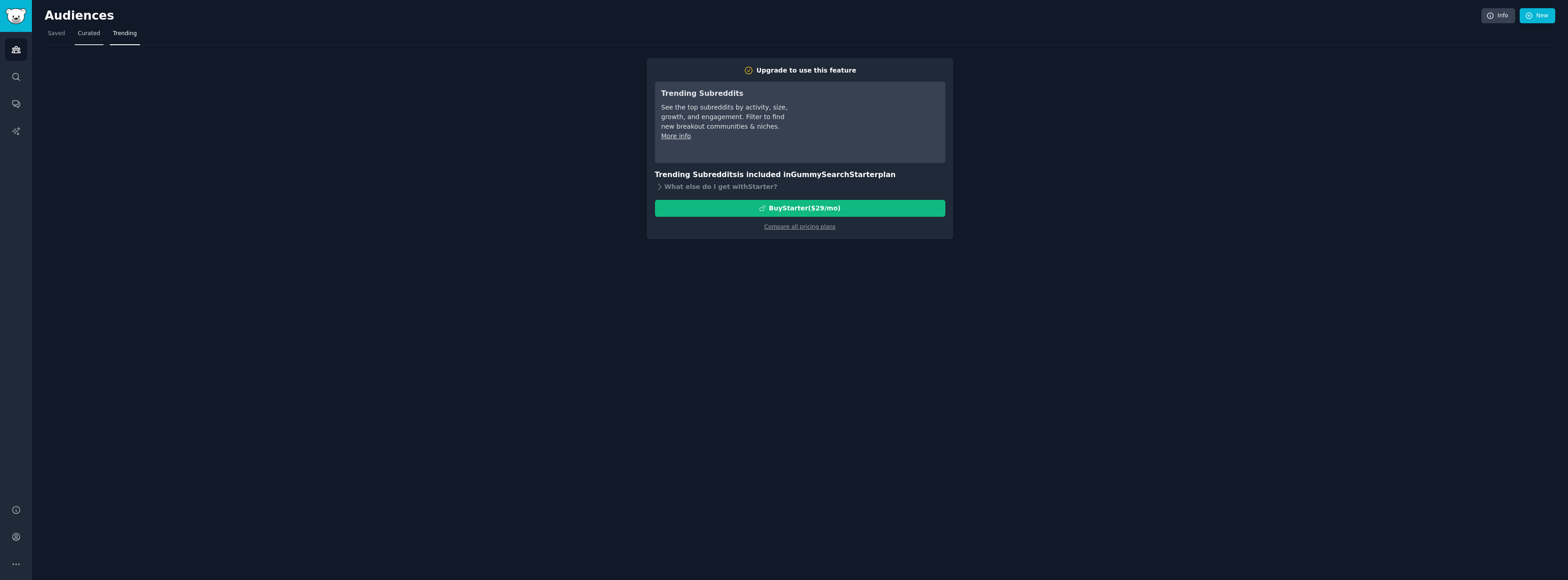
click at [91, 39] on link "Curated" at bounding box center [89, 35] width 29 height 18
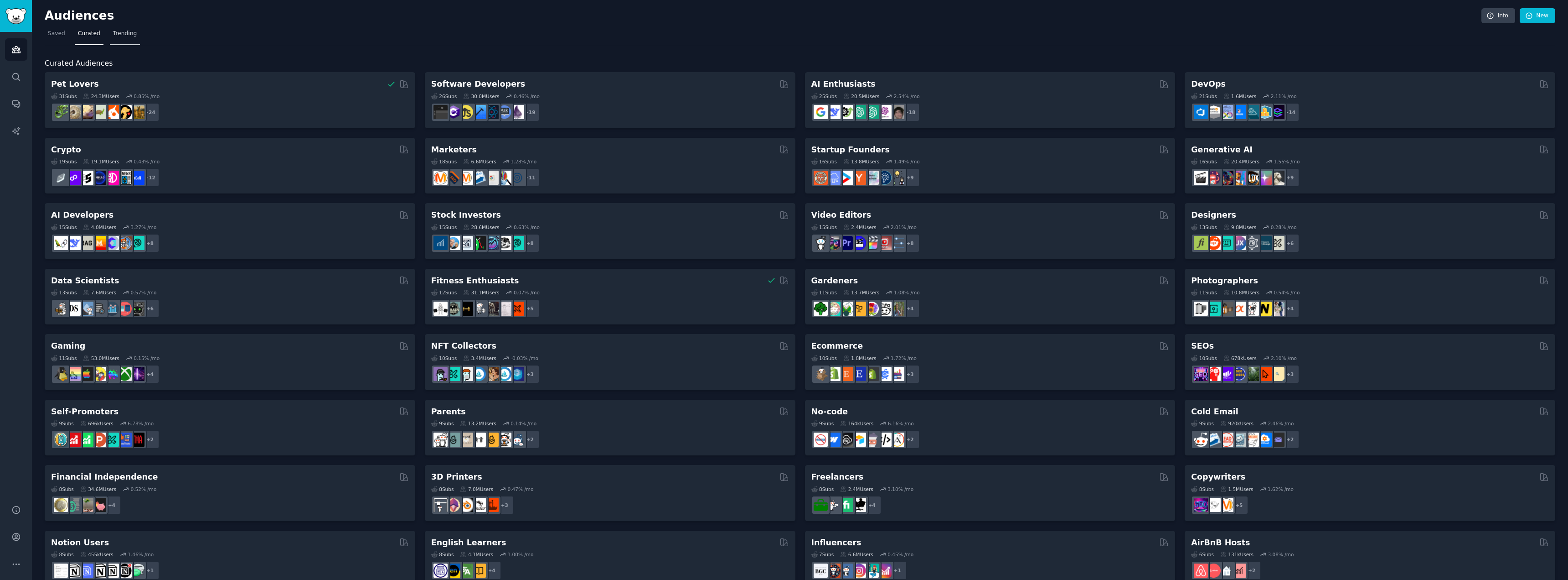
click at [119, 35] on span "Trending" at bounding box center [125, 34] width 24 height 8
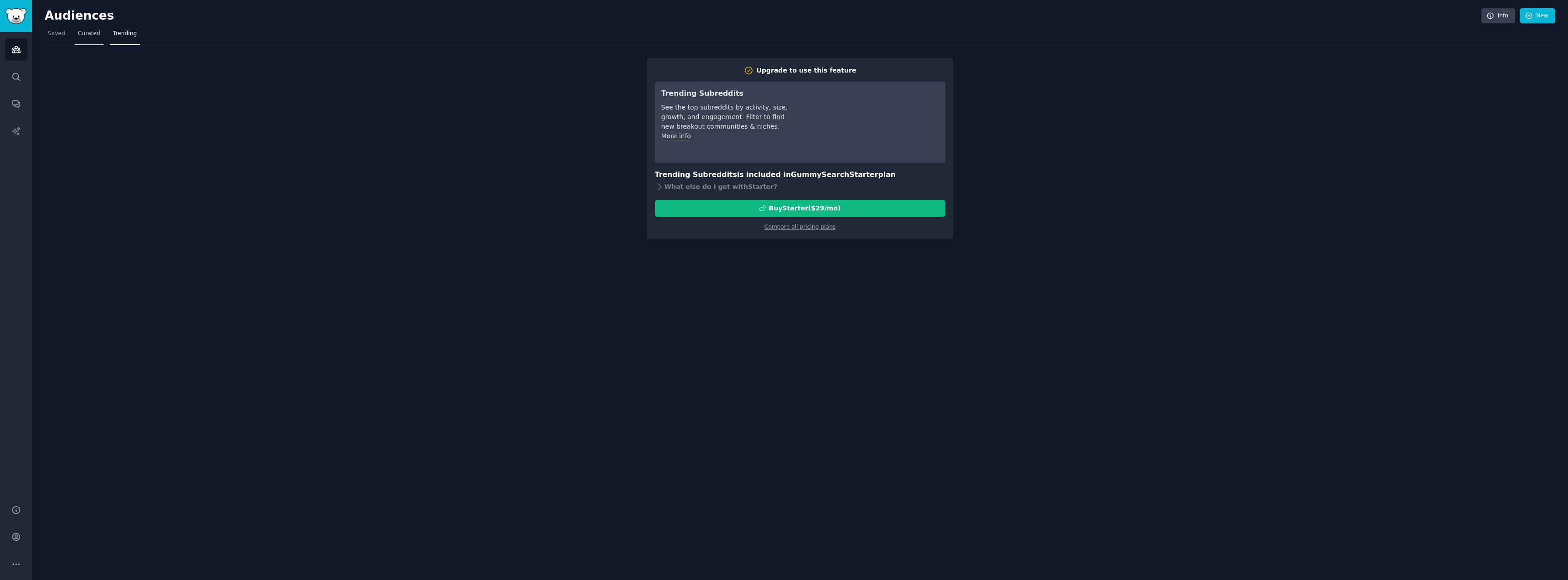
click at [86, 37] on span "Curated" at bounding box center [89, 34] width 22 height 8
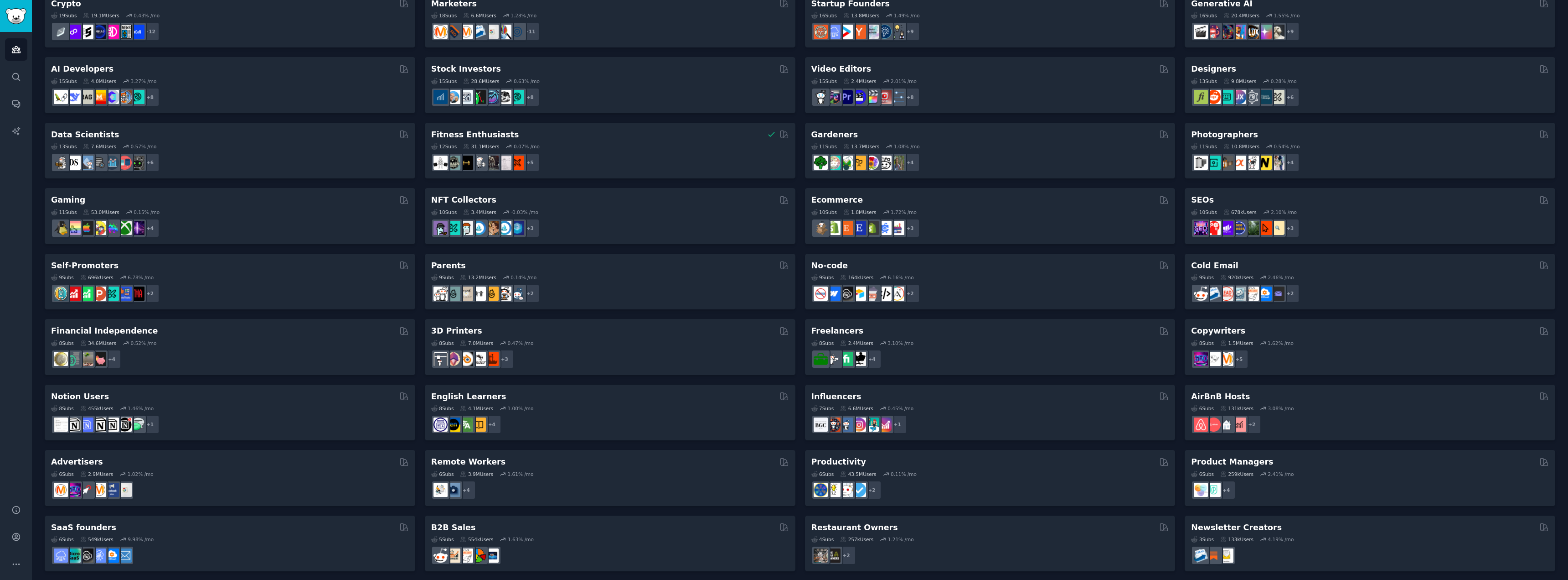
scroll to position [150, 0]
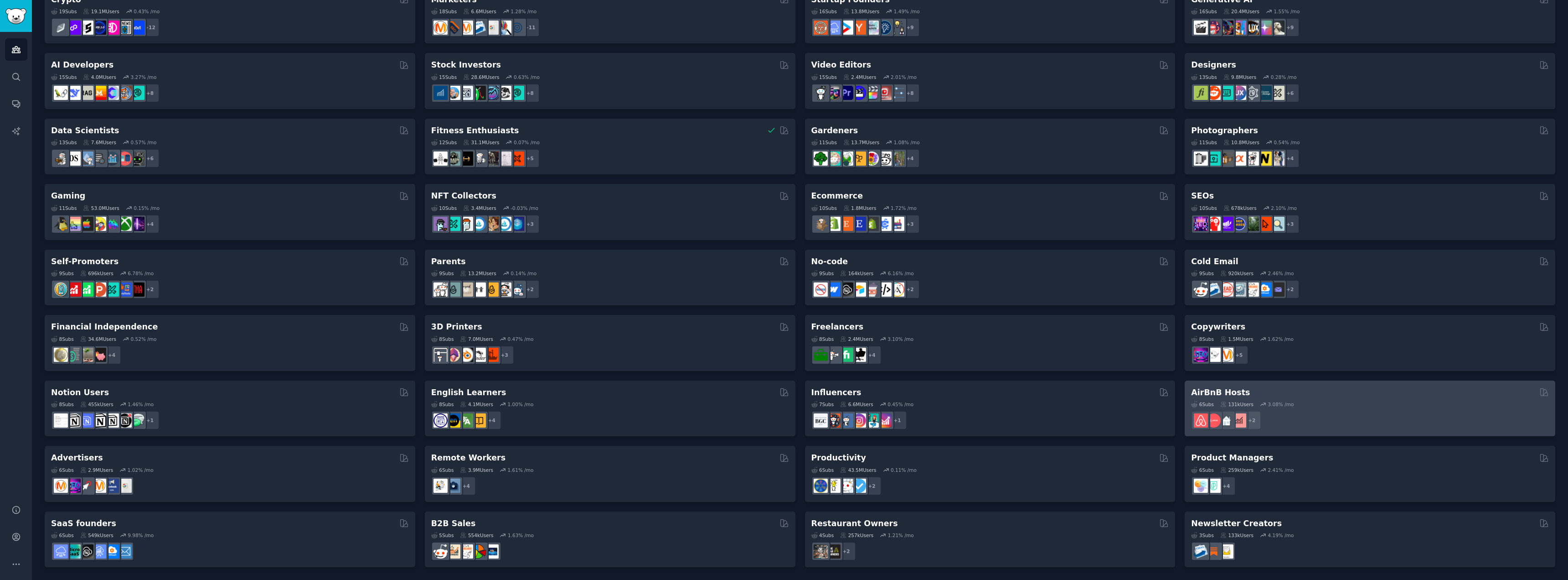
click at [1212, 395] on h2 "AirBnB Hosts" at bounding box center [1221, 393] width 59 height 12
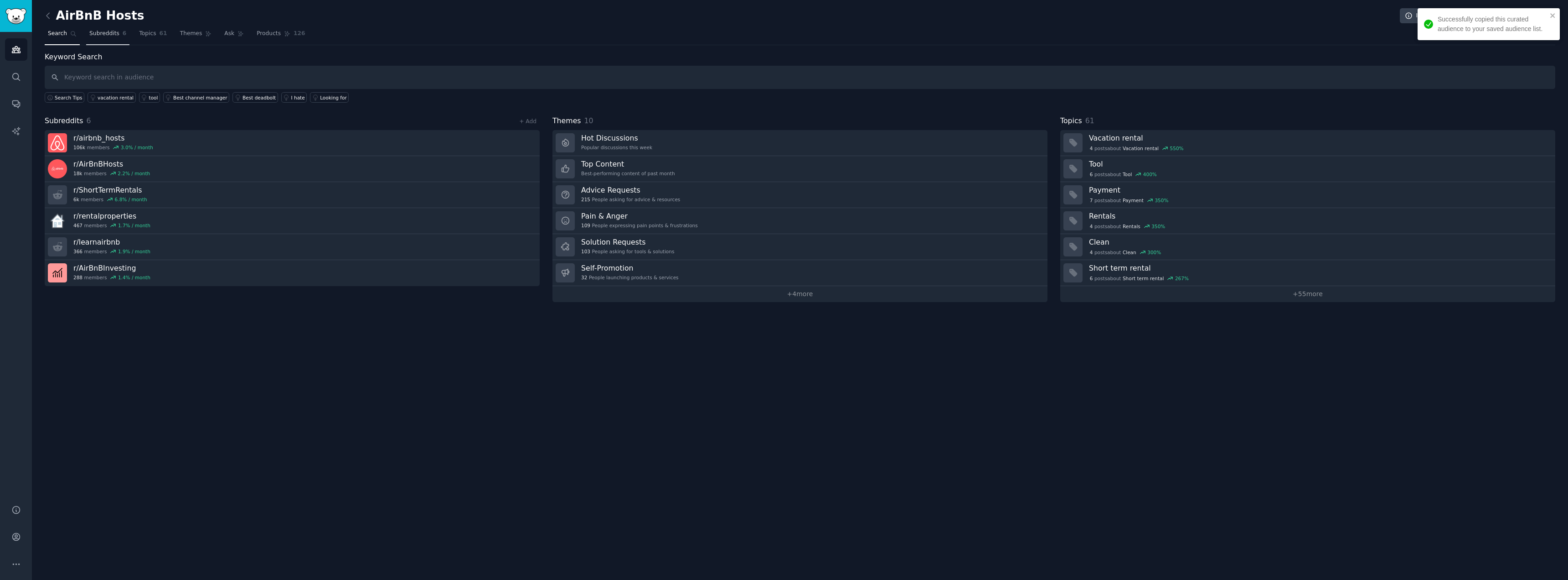
click at [112, 38] on link "Subreddits 6" at bounding box center [108, 35] width 44 height 18
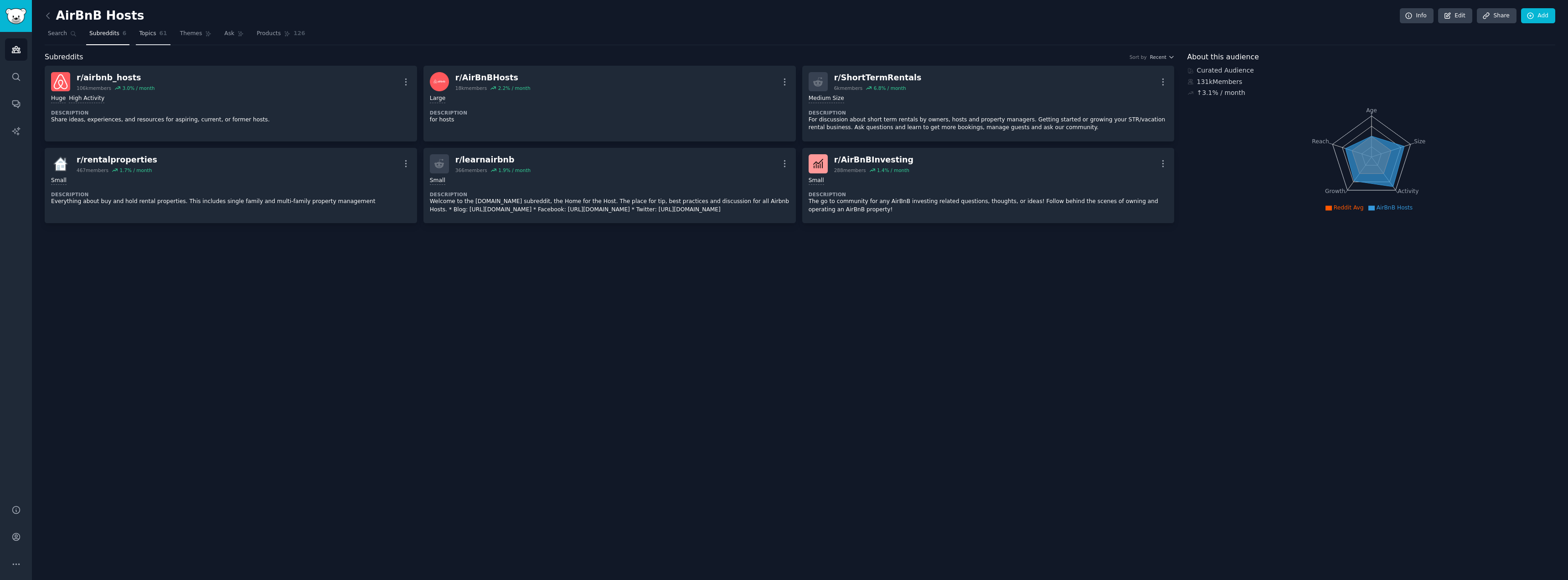
click at [148, 34] on span "Topics" at bounding box center [147, 34] width 17 height 8
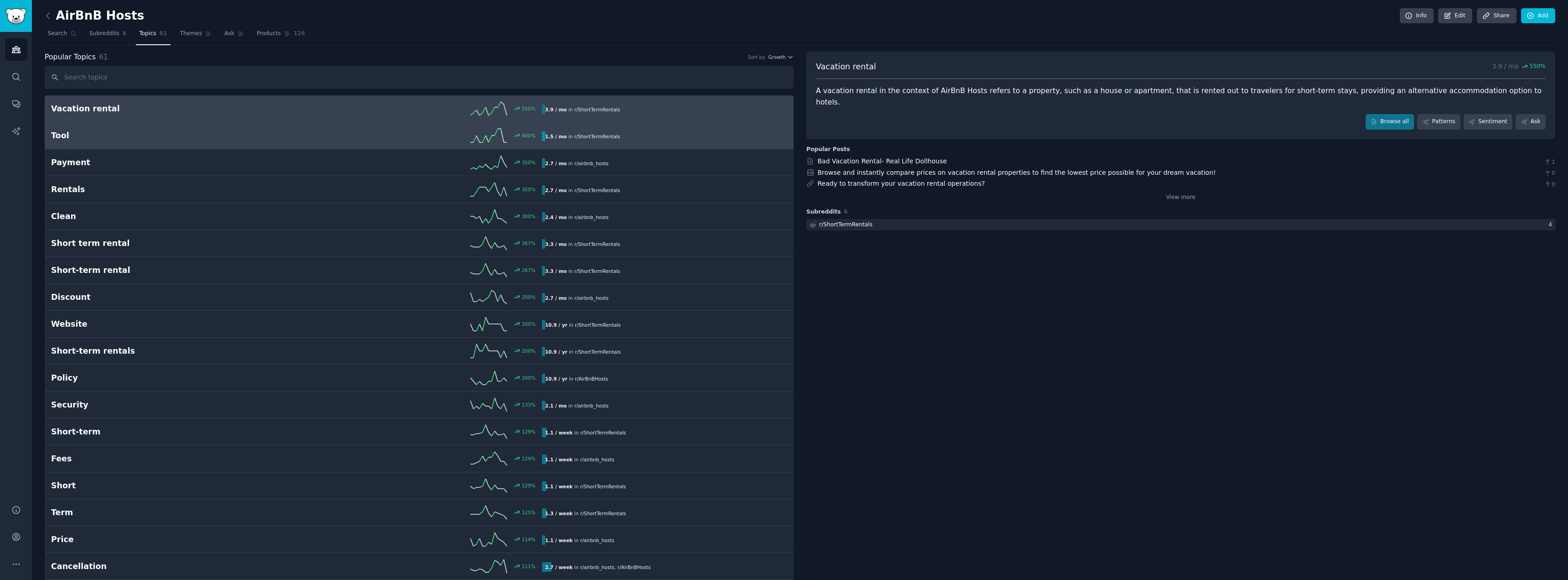
click at [69, 138] on h2 "Tool" at bounding box center [174, 136] width 245 height 12
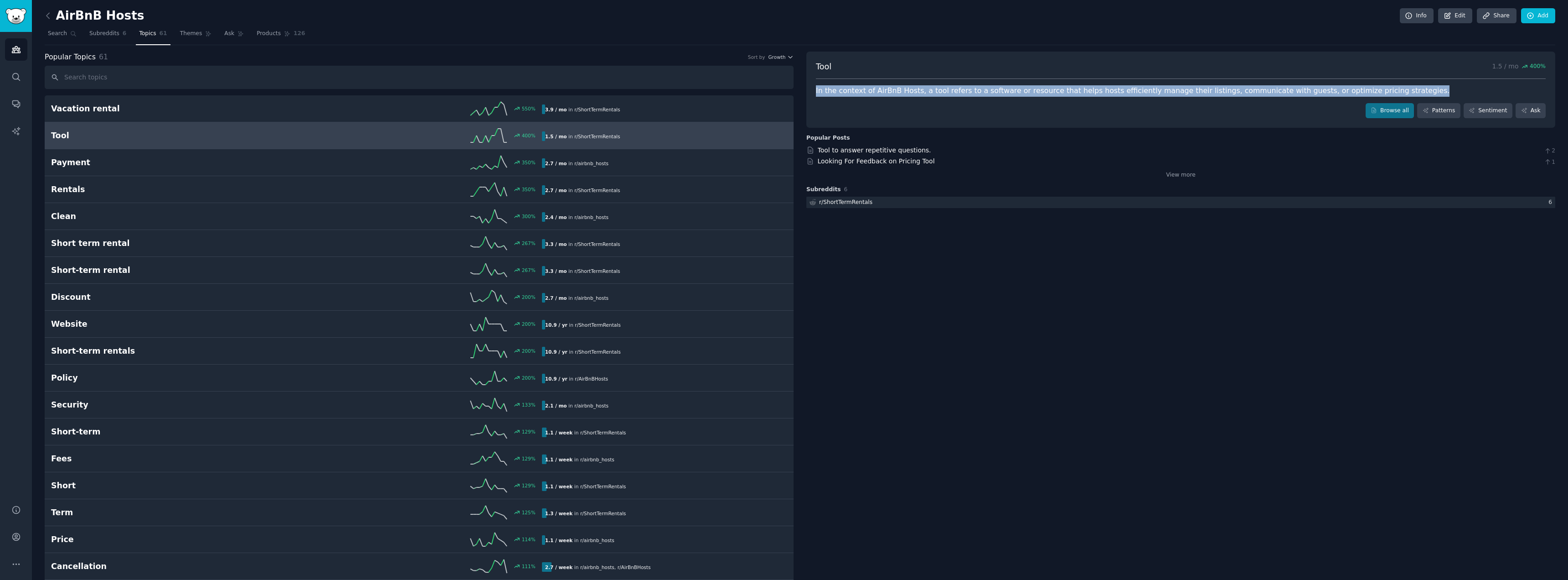
drag, startPoint x: 815, startPoint y: 95, endPoint x: 1423, endPoint y: 93, distance: 608.0
click at [1423, 93] on div "In the context of AirBnB Hosts, a tool refers to a software or resource that he…" at bounding box center [1181, 91] width 730 height 12
copy div "In the context of AirBnB Hosts, a tool refers to a software or resource that he…"
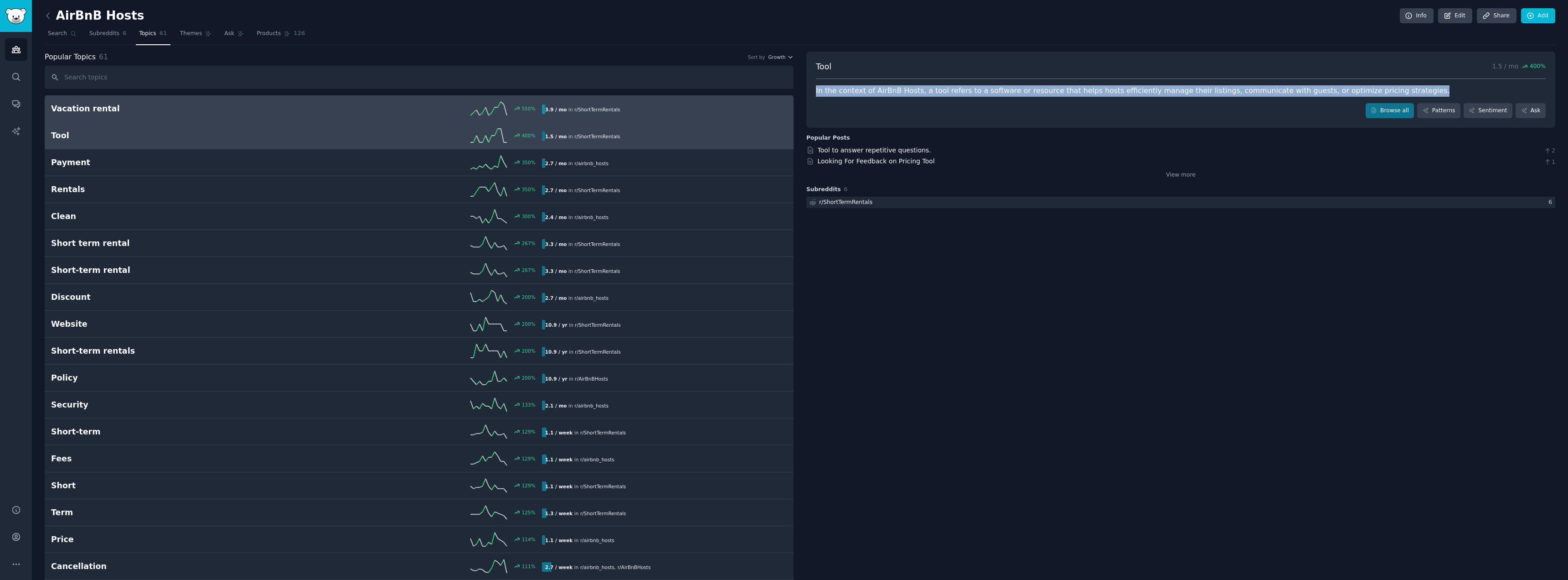
click at [375, 116] on link "Vacation rental 550 % 3.9 / mo in r/ ShortTermRentals" at bounding box center [420, 108] width 749 height 27
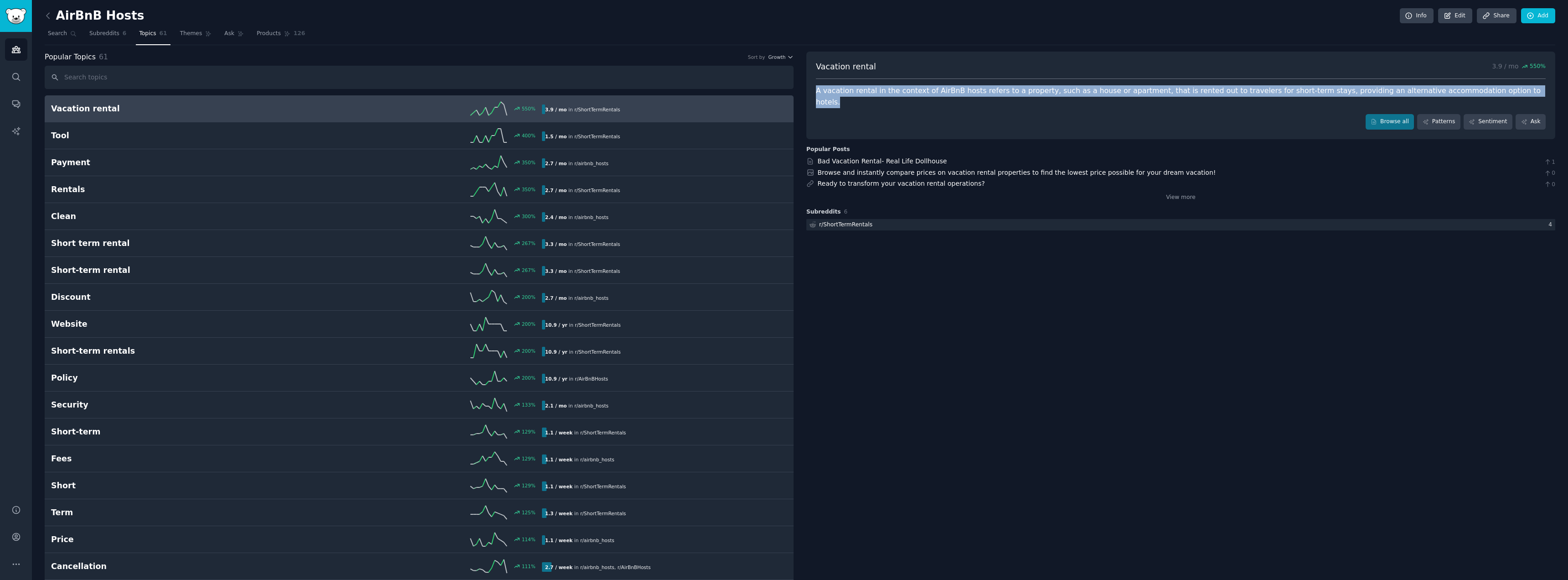
drag, startPoint x: 826, startPoint y: 93, endPoint x: 1473, endPoint y: 91, distance: 647.0
click at [1473, 91] on div "Vacation rental 3.9 / mo 550 % A vacation rental in the context of AirBnB hosts…" at bounding box center [1181, 95] width 749 height 88
copy div "A vacation rental in the context of AirBnB hosts refers to a property, such as …"
click at [189, 41] on link "Themes" at bounding box center [196, 35] width 38 height 18
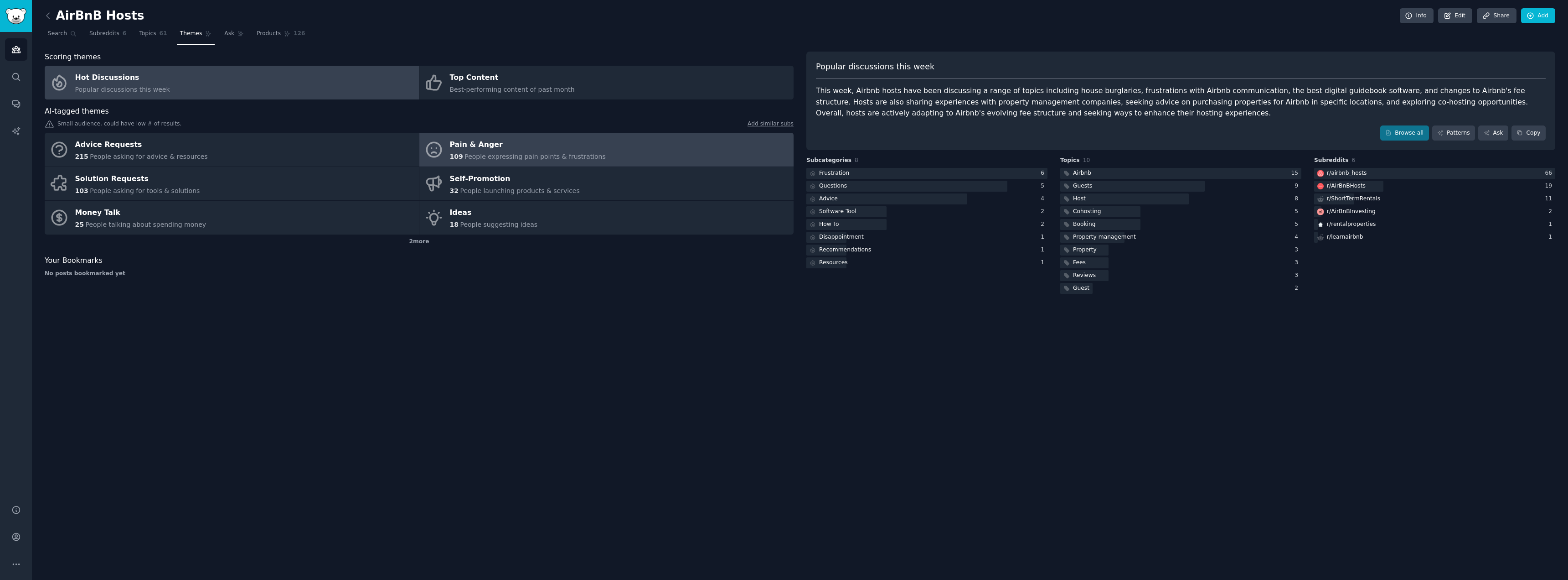
click at [514, 155] on span "People expressing pain points & frustrations" at bounding box center [535, 156] width 141 height 7
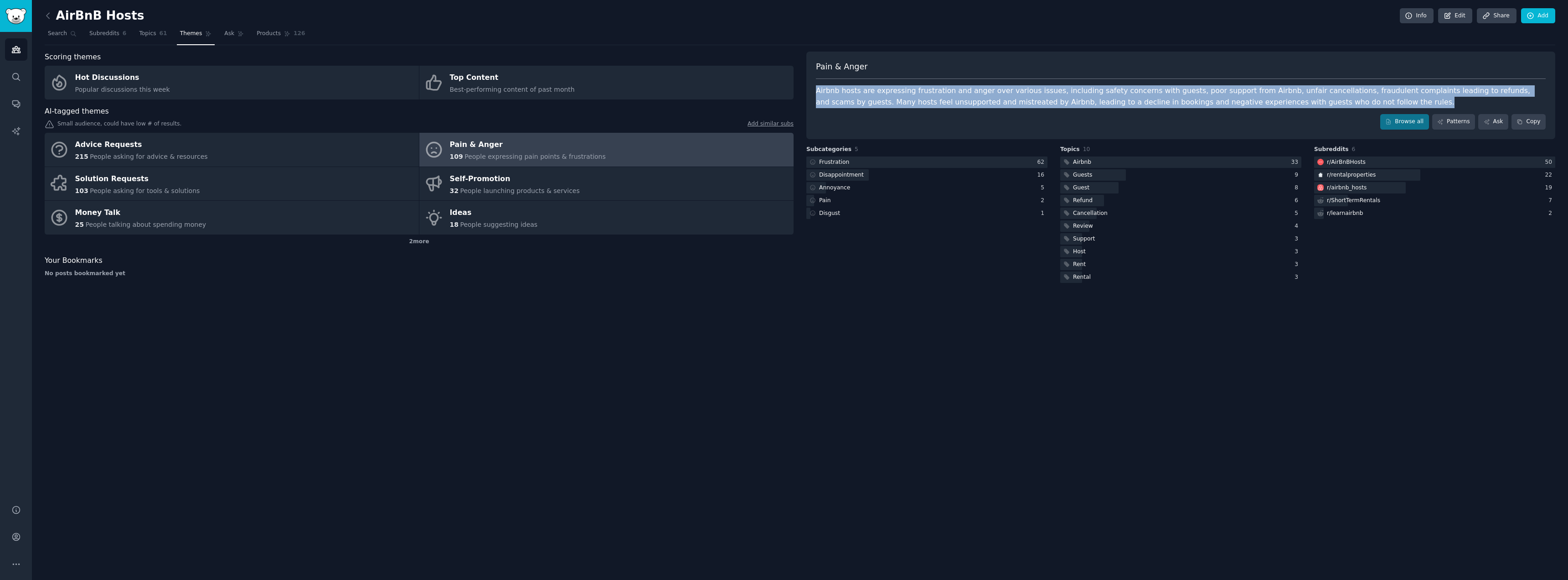
drag, startPoint x: 813, startPoint y: 89, endPoint x: 1292, endPoint y: 98, distance: 479.1
click at [1292, 98] on div "Pain & Anger Airbnb hosts are expressing frustration and anger over various iss…" at bounding box center [1181, 95] width 749 height 88
copy div "Airbnb hosts are expressing frustration and anger over various issues, includin…"
click at [261, 37] on span "Products" at bounding box center [268, 34] width 24 height 8
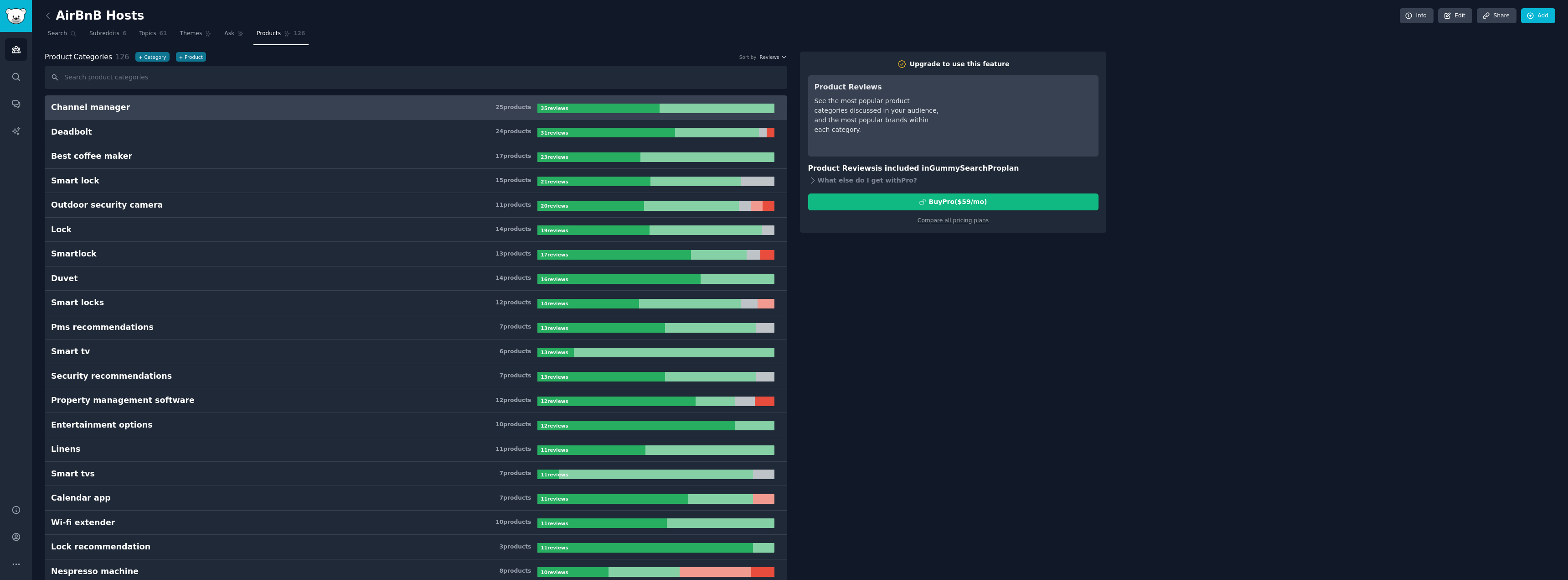
click at [395, 111] on h3 "Channel manager 25 product s" at bounding box center [294, 107] width 486 height 12
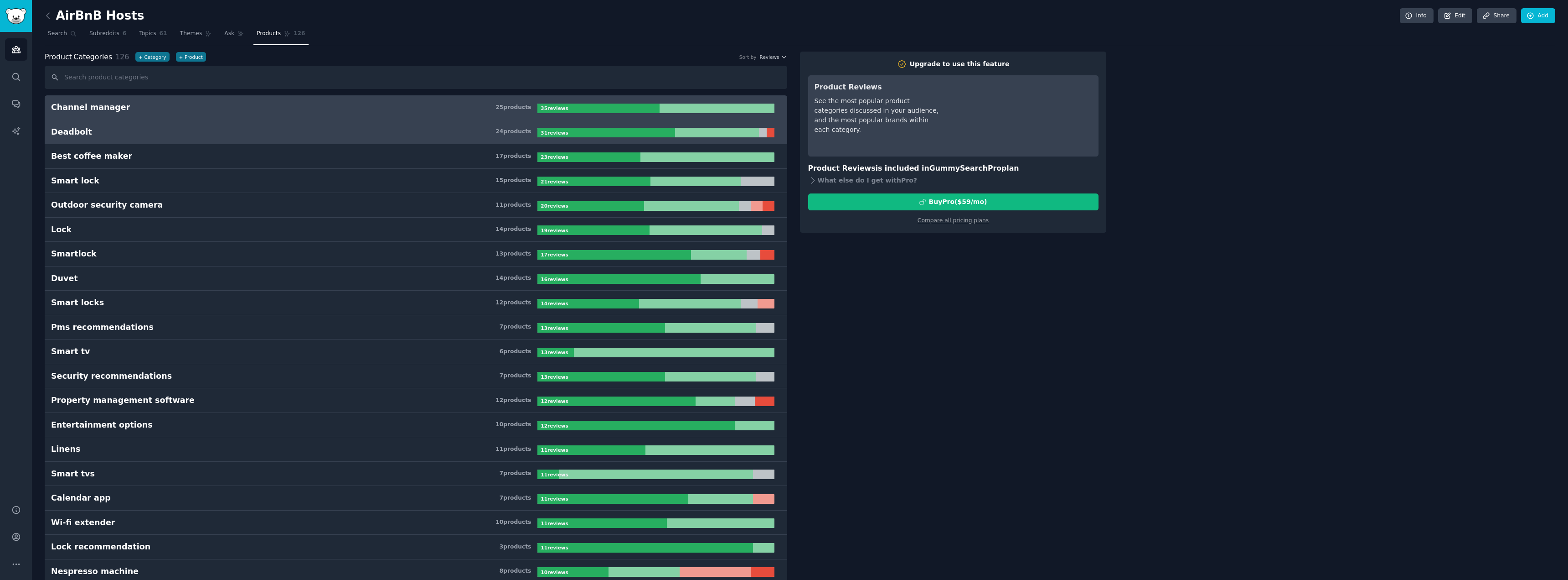
click at [392, 129] on h3 "Deadbolt 24 product s" at bounding box center [294, 132] width 486 height 12
click at [78, 113] on link "Channel manager 25 product s 35 review s" at bounding box center [416, 108] width 742 height 25
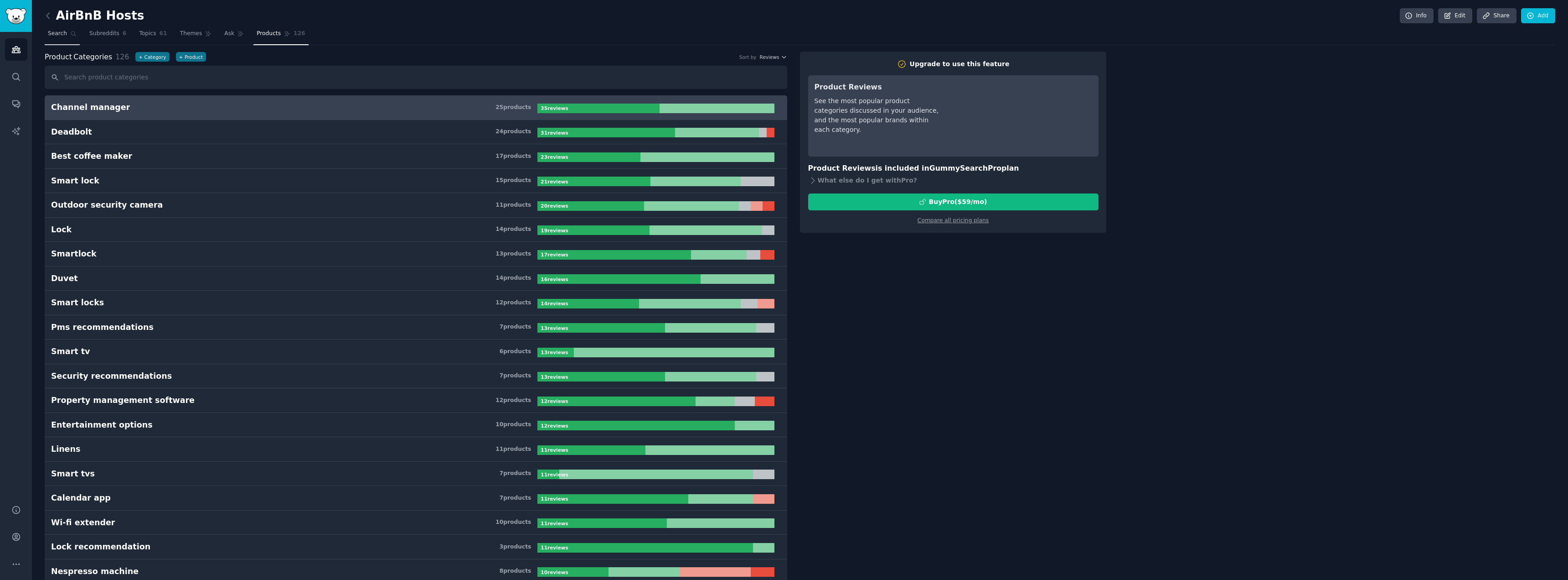
click at [63, 40] on link "Search" at bounding box center [63, 35] width 35 height 18
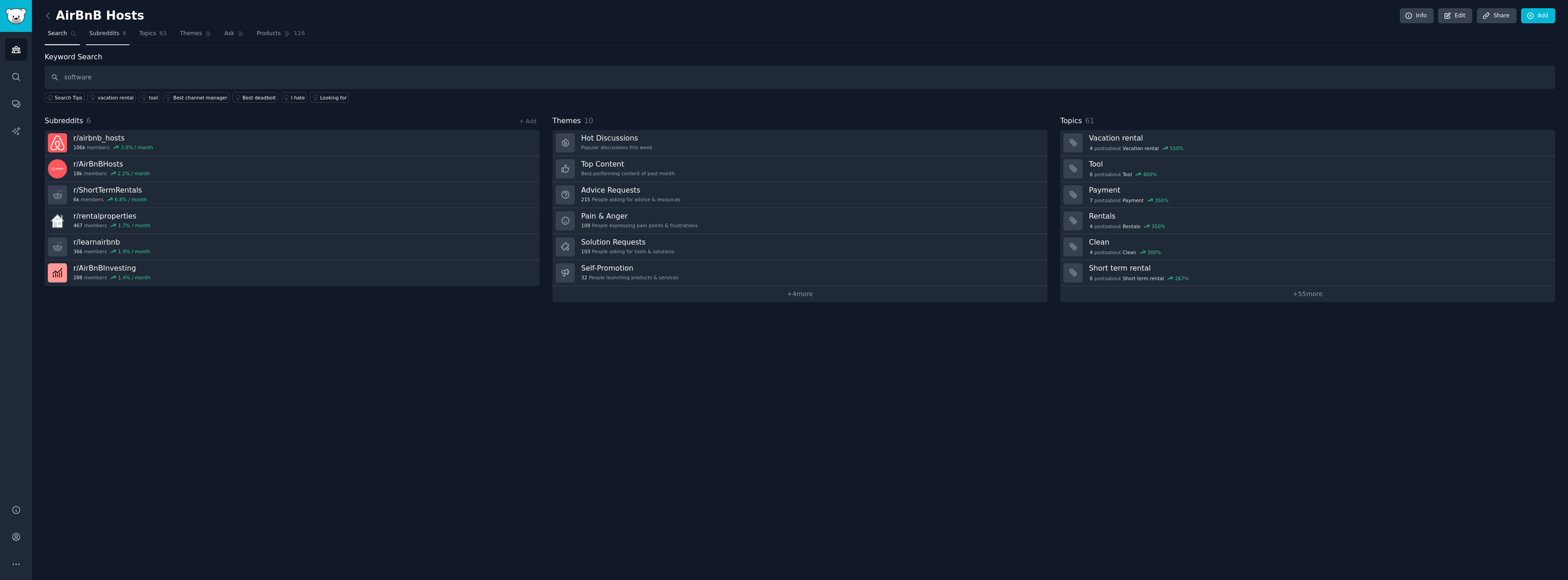
type input "software"
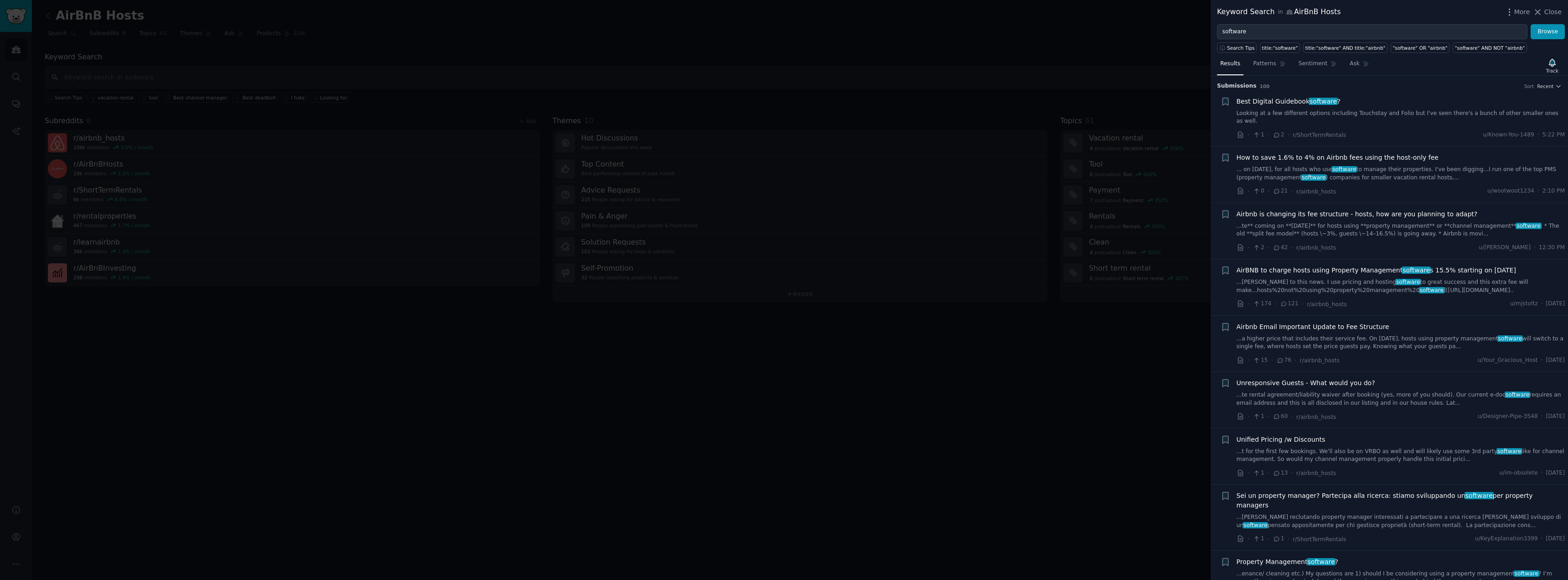
click at [1104, 337] on div at bounding box center [784, 290] width 1568 height 580
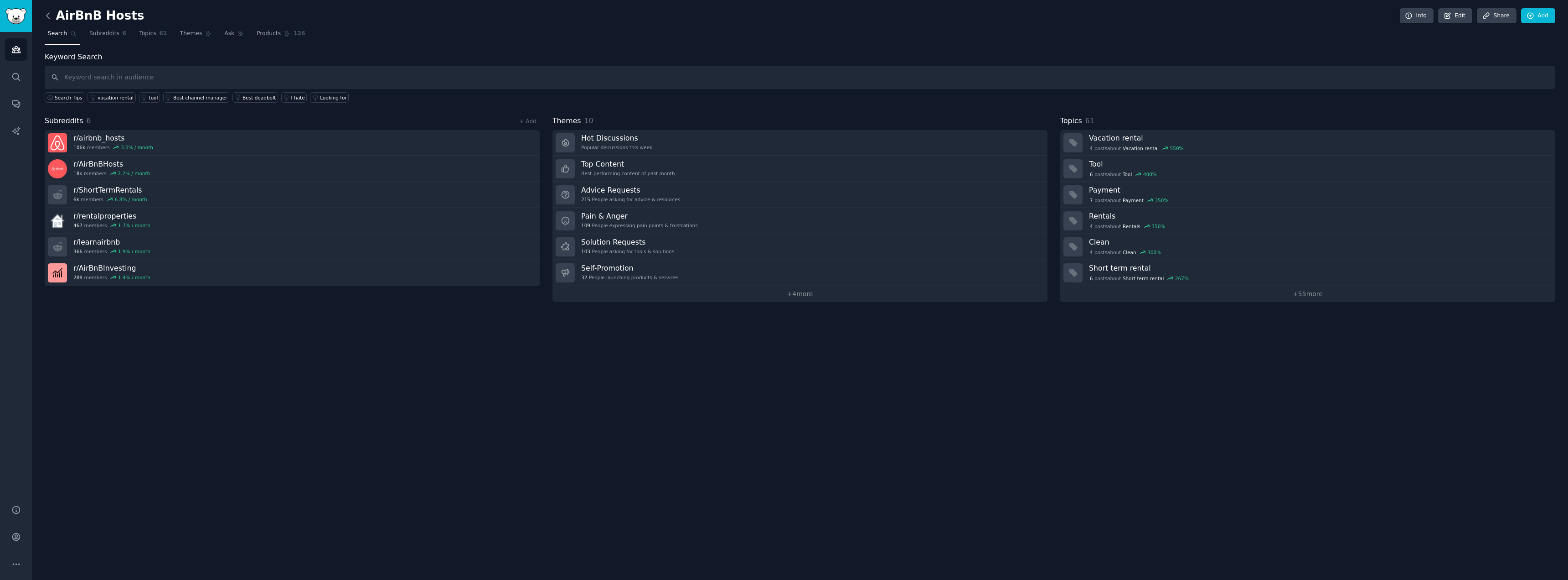
click at [52, 14] on icon at bounding box center [48, 16] width 10 height 10
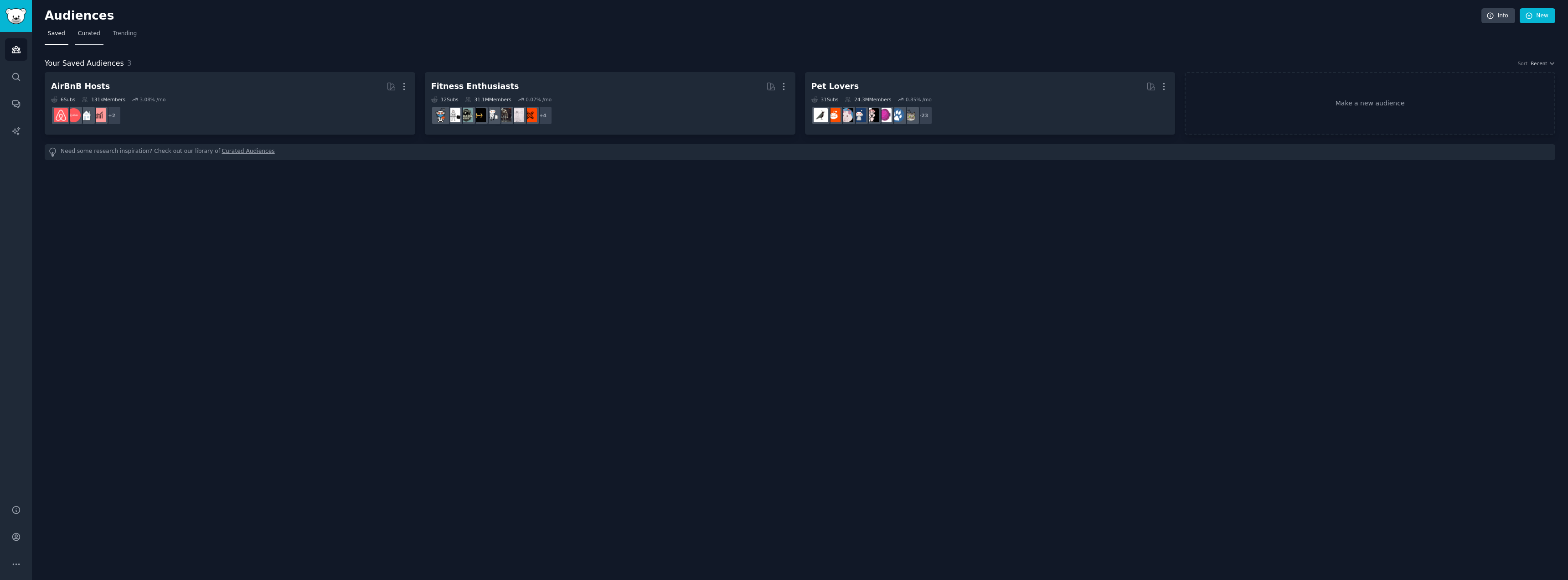
click at [91, 41] on link "Curated" at bounding box center [89, 35] width 29 height 18
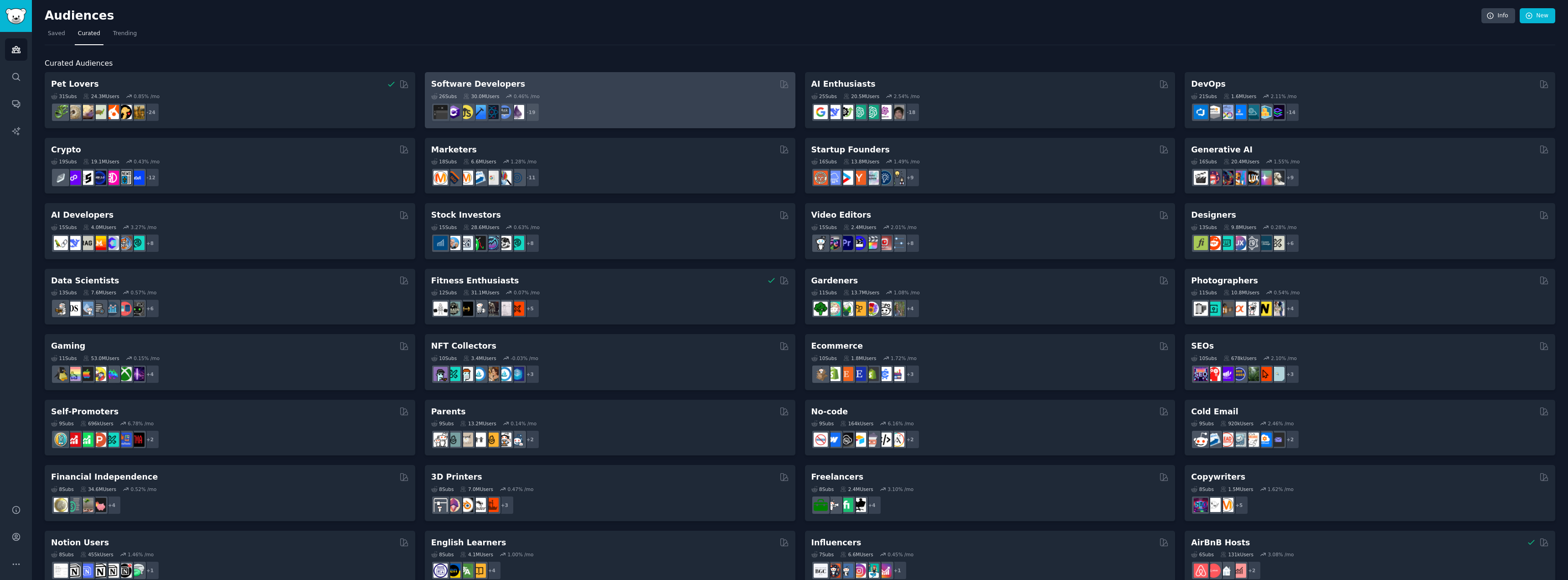
click at [595, 108] on div "+ 19" at bounding box center [610, 112] width 358 height 19
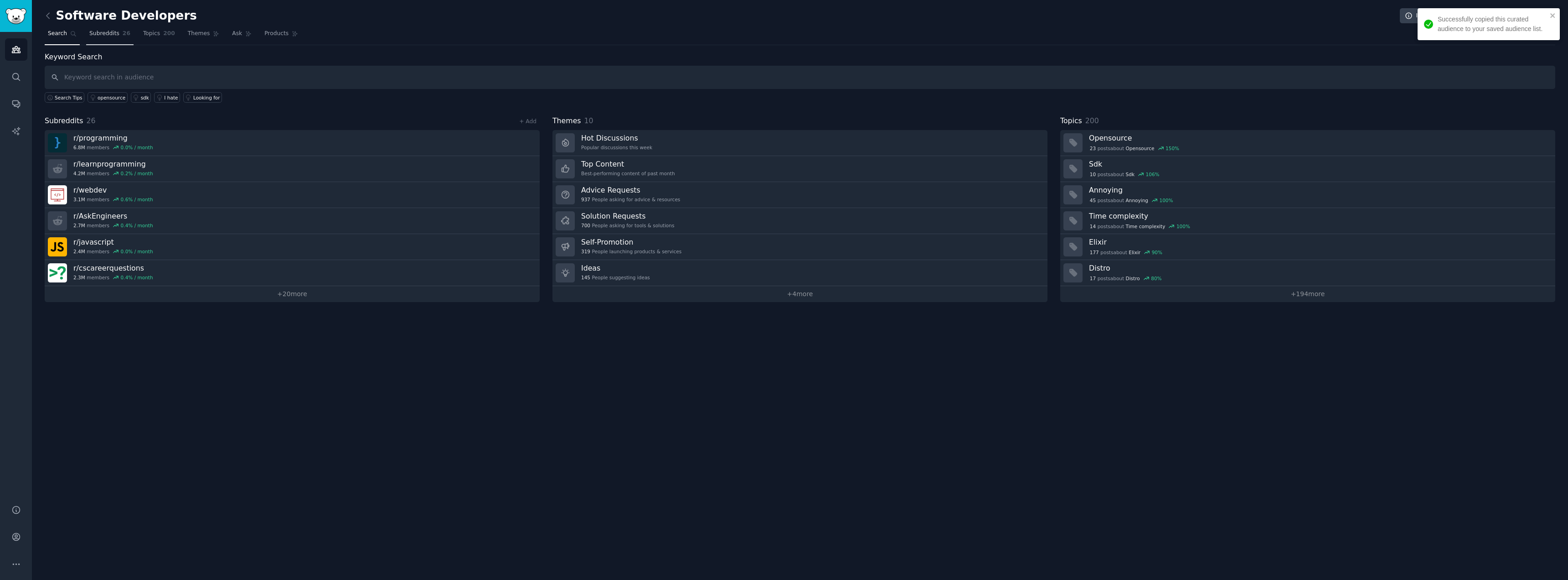
click at [110, 36] on span "Subreddits" at bounding box center [104, 34] width 30 height 8
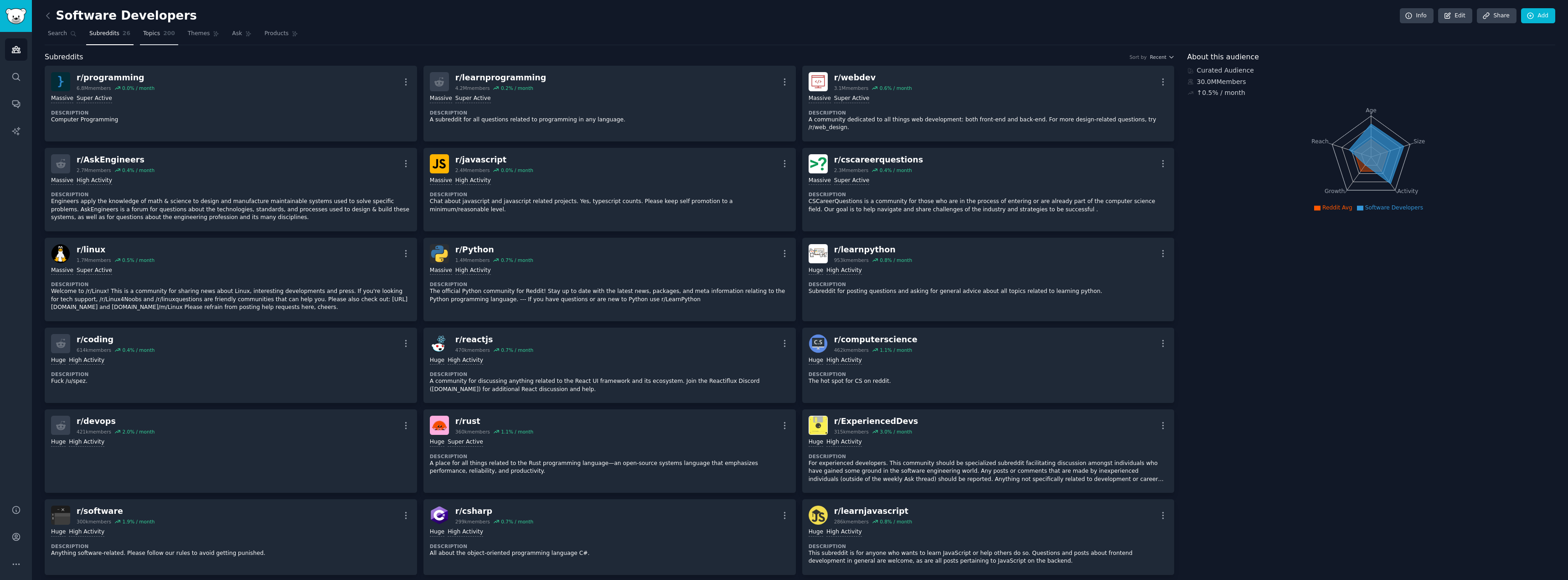
click at [163, 33] on span "200" at bounding box center [169, 34] width 12 height 8
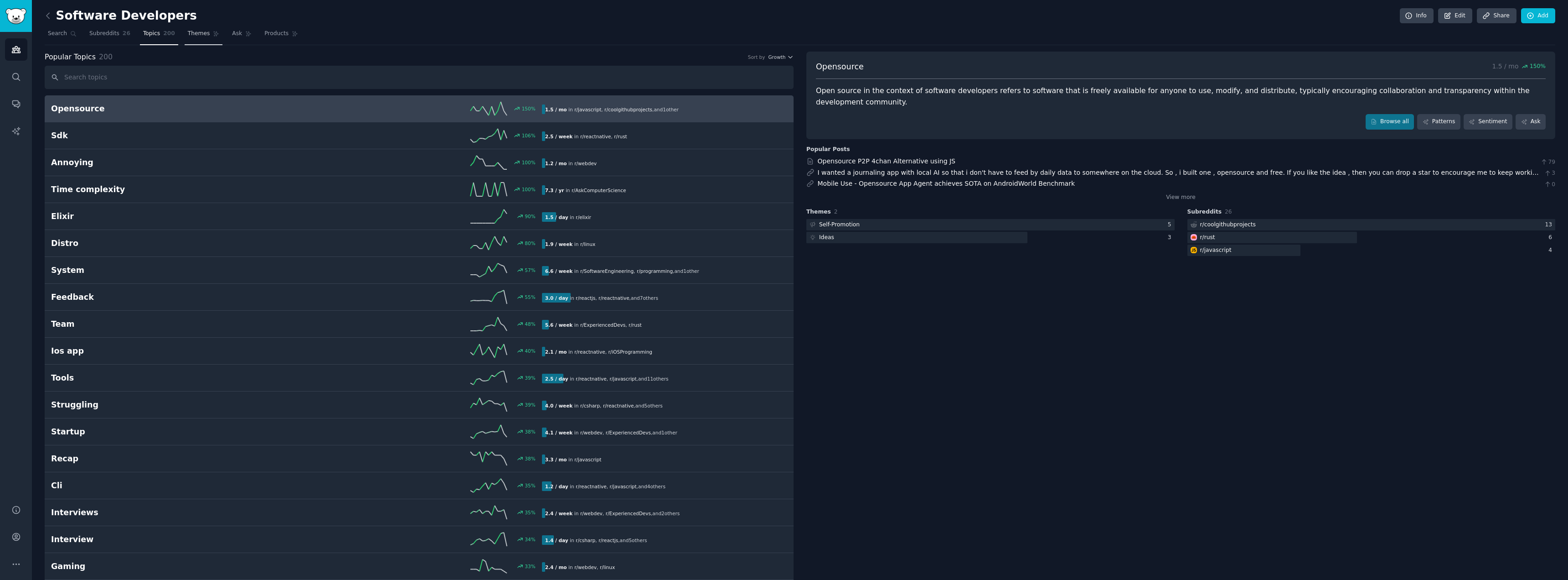
click at [200, 42] on link "Themes" at bounding box center [204, 35] width 38 height 18
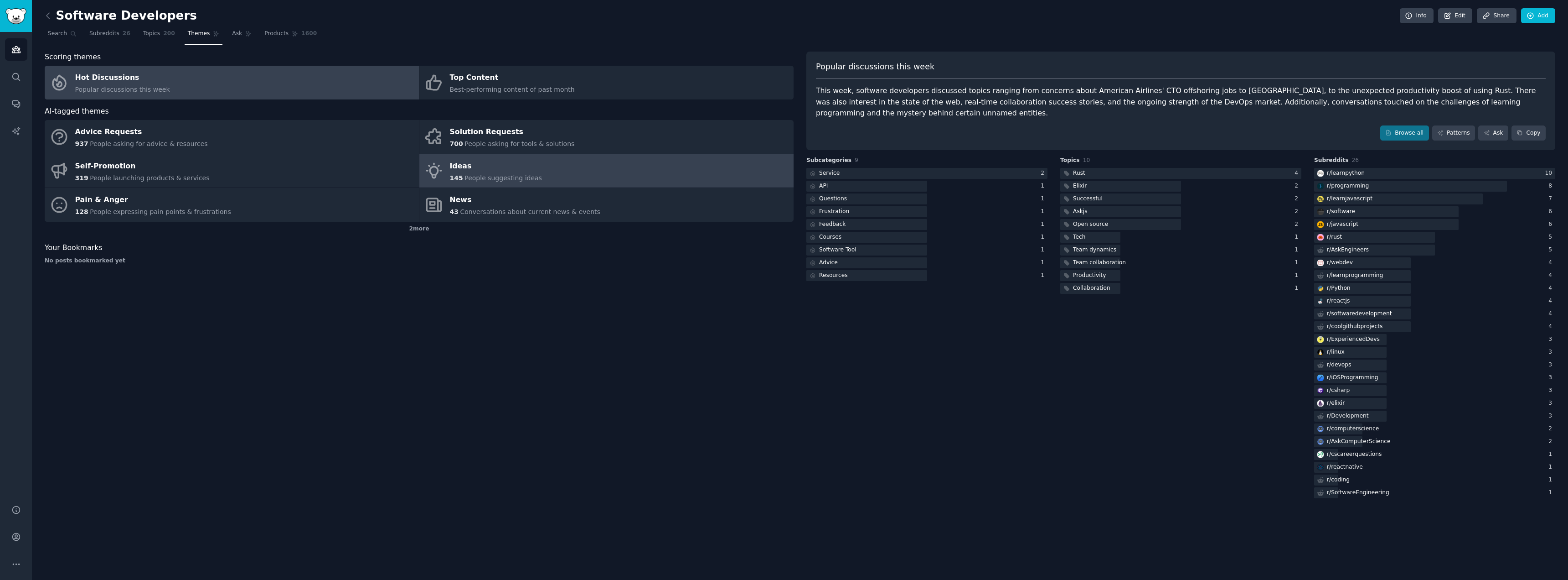
click at [465, 181] on span "People suggesting ideas" at bounding box center [503, 178] width 78 height 7
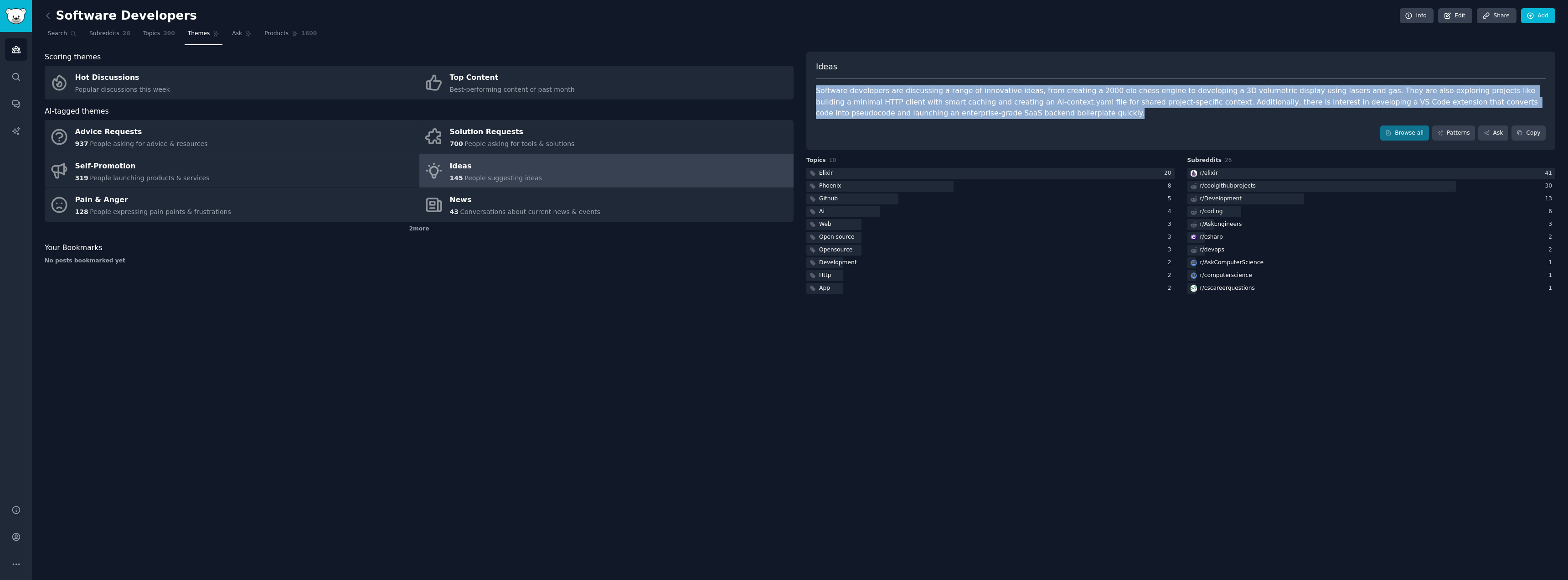
drag, startPoint x: 815, startPoint y: 89, endPoint x: 1007, endPoint y: 118, distance: 194.2
click at [1007, 118] on div "Ideas Software developers are discussing a range of innovative ideas, from crea…" at bounding box center [1181, 101] width 749 height 99
copy div "Software developers are discussing a range of innovative ideas, from creating a…"
click at [46, 16] on icon at bounding box center [48, 16] width 3 height 5
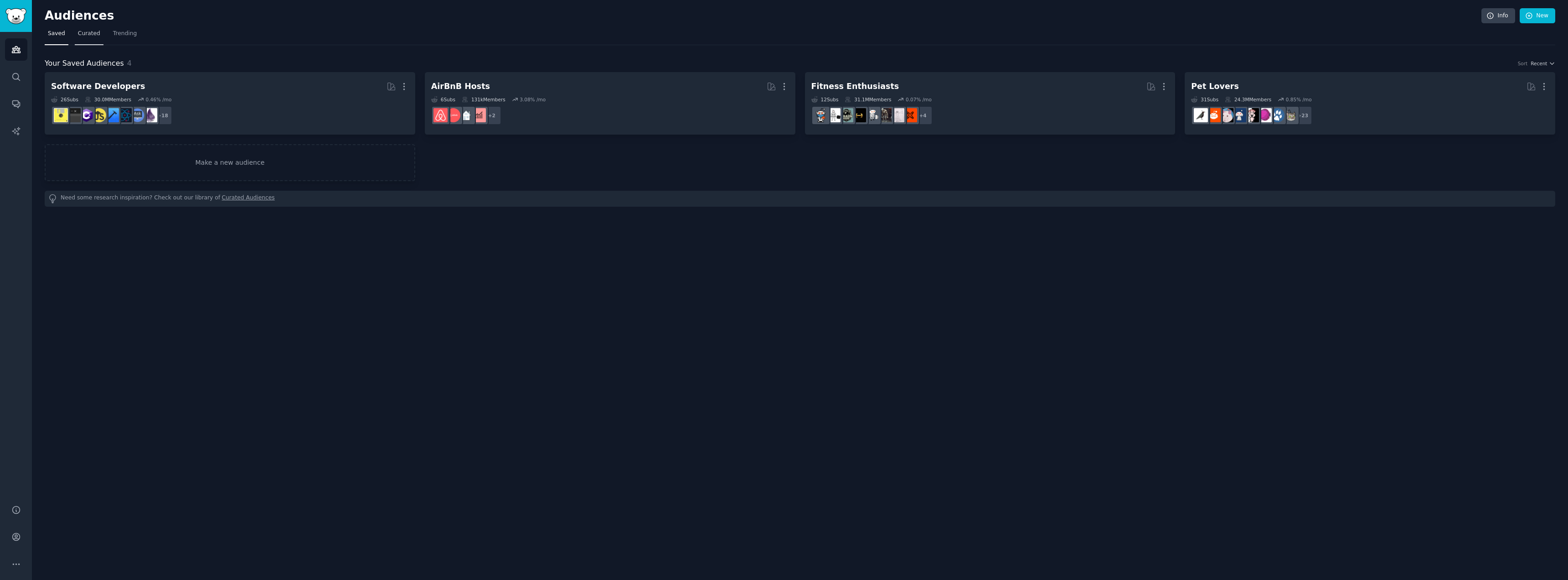
click at [95, 38] on link "Curated" at bounding box center [89, 35] width 29 height 18
